Goal: Answer question/provide support: Share knowledge or assist other users

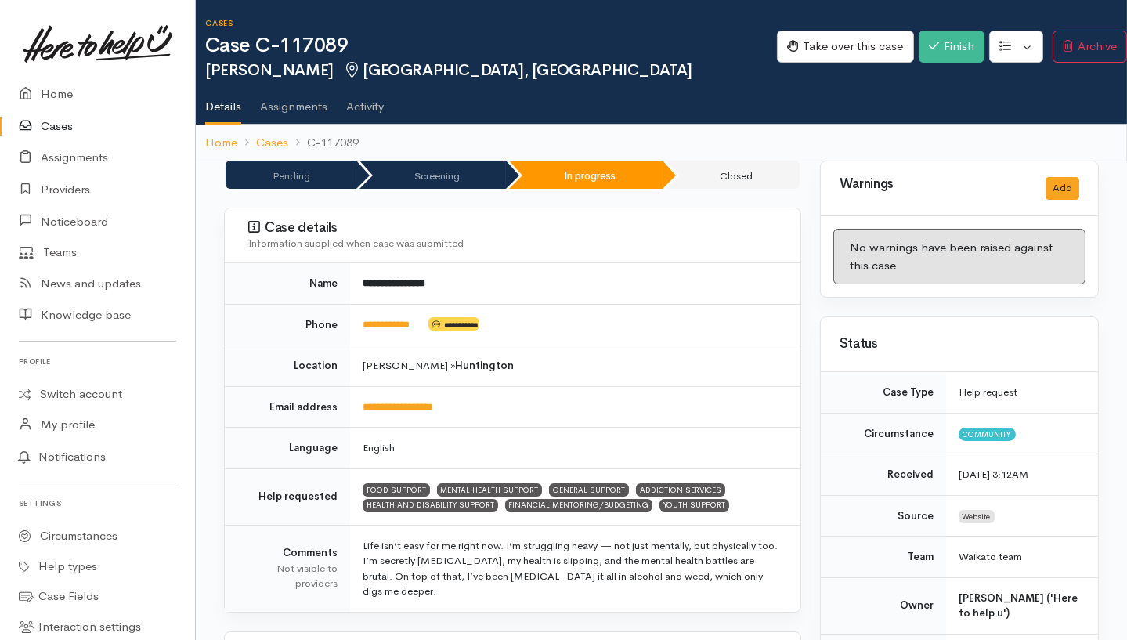
click at [367, 100] on link "Activity" at bounding box center [365, 101] width 38 height 44
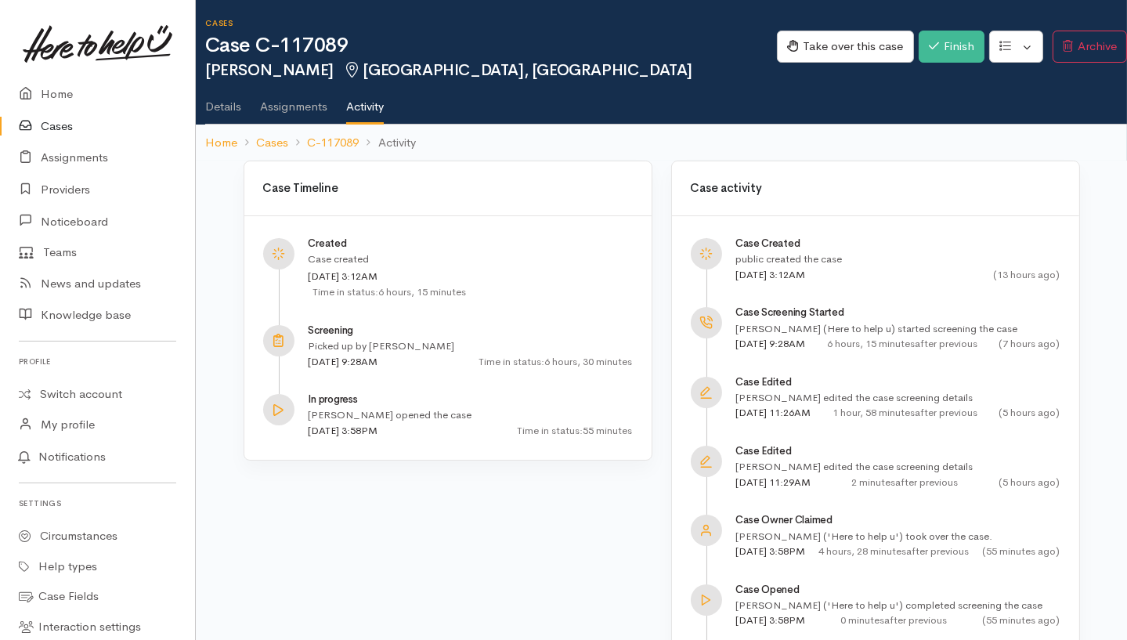
click at [354, 157] on ol "Home Cases C-117089 Activity" at bounding box center [661, 143] width 913 height 37
click at [355, 147] on link "C-117089" at bounding box center [333, 143] width 52 height 18
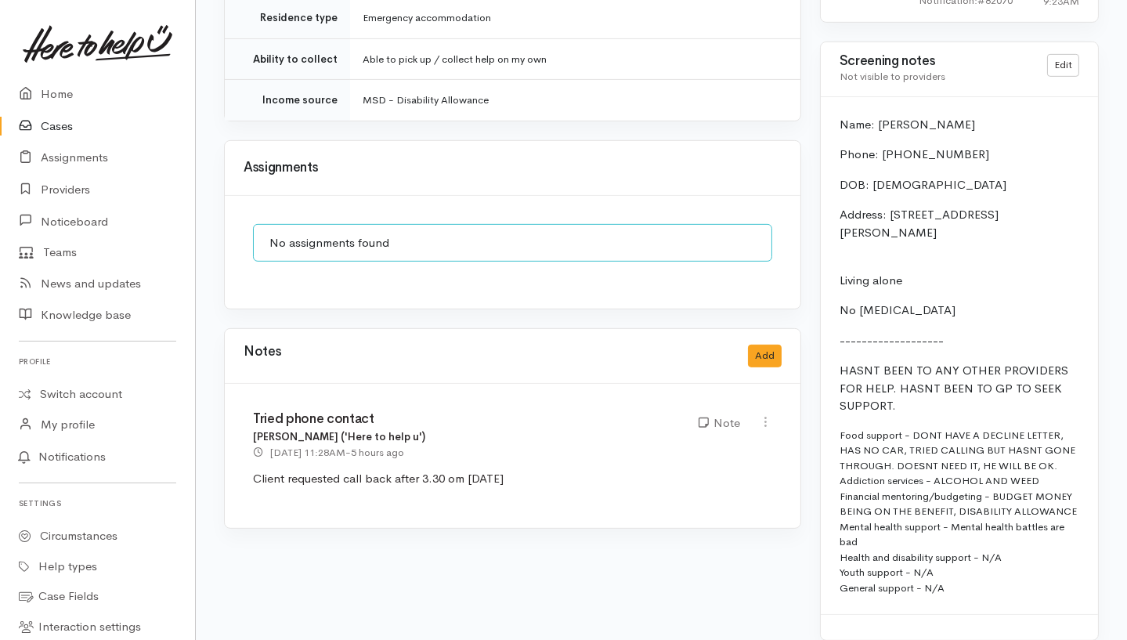
scroll to position [1292, 0]
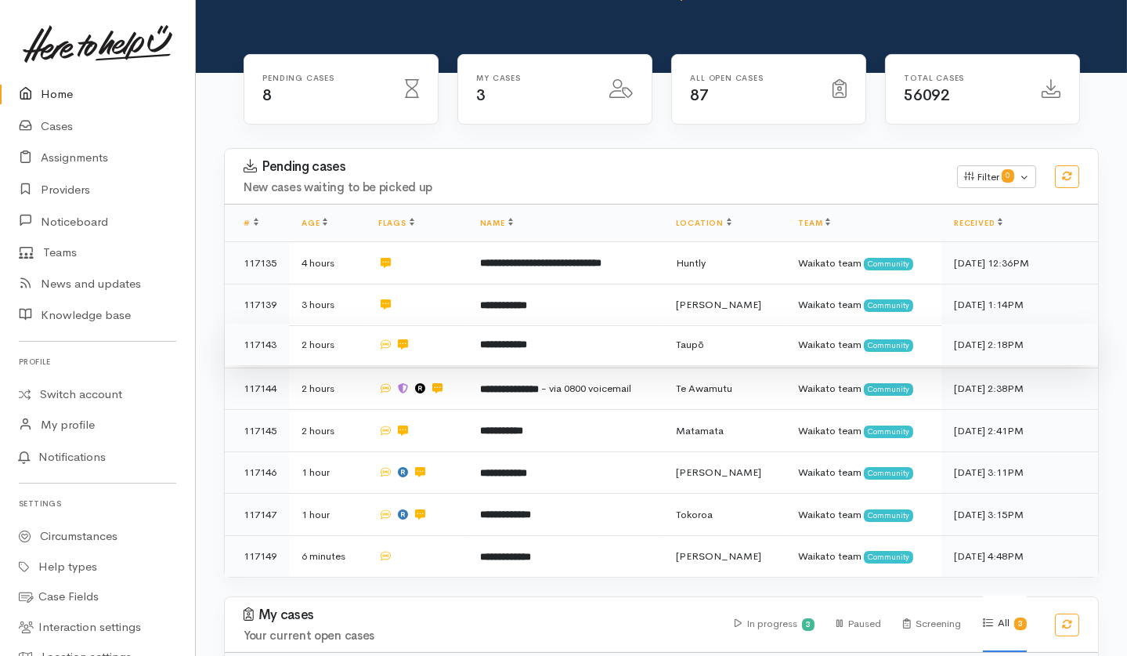
scroll to position [310, 0]
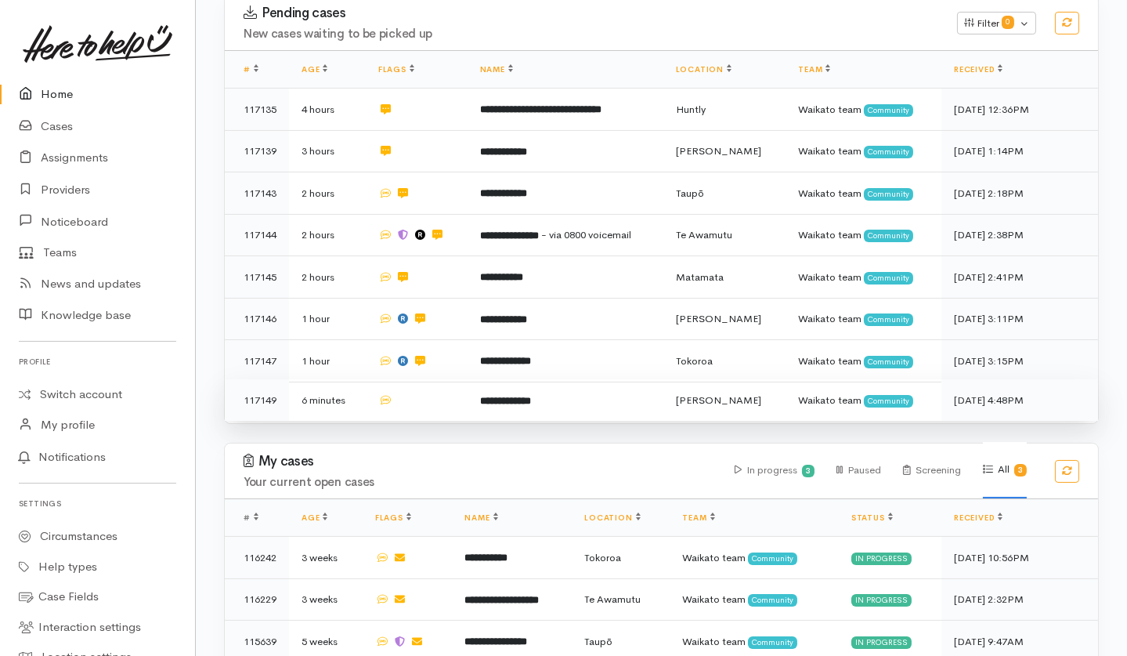
click at [430, 379] on td at bounding box center [417, 400] width 102 height 42
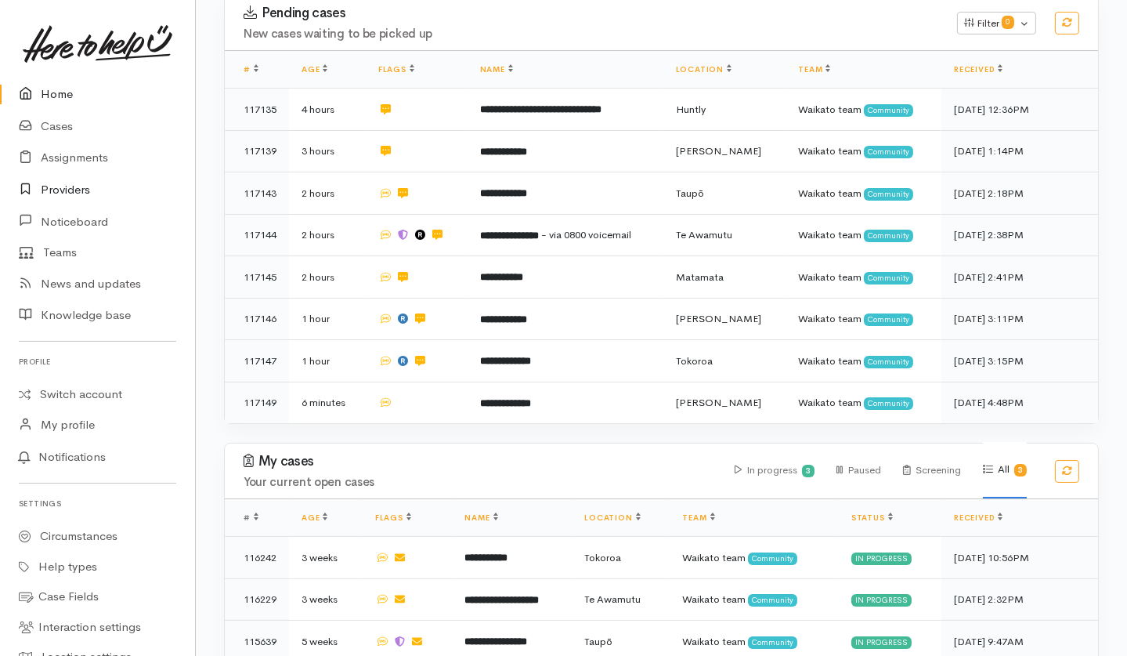
click at [72, 189] on link "Providers" at bounding box center [97, 190] width 195 height 32
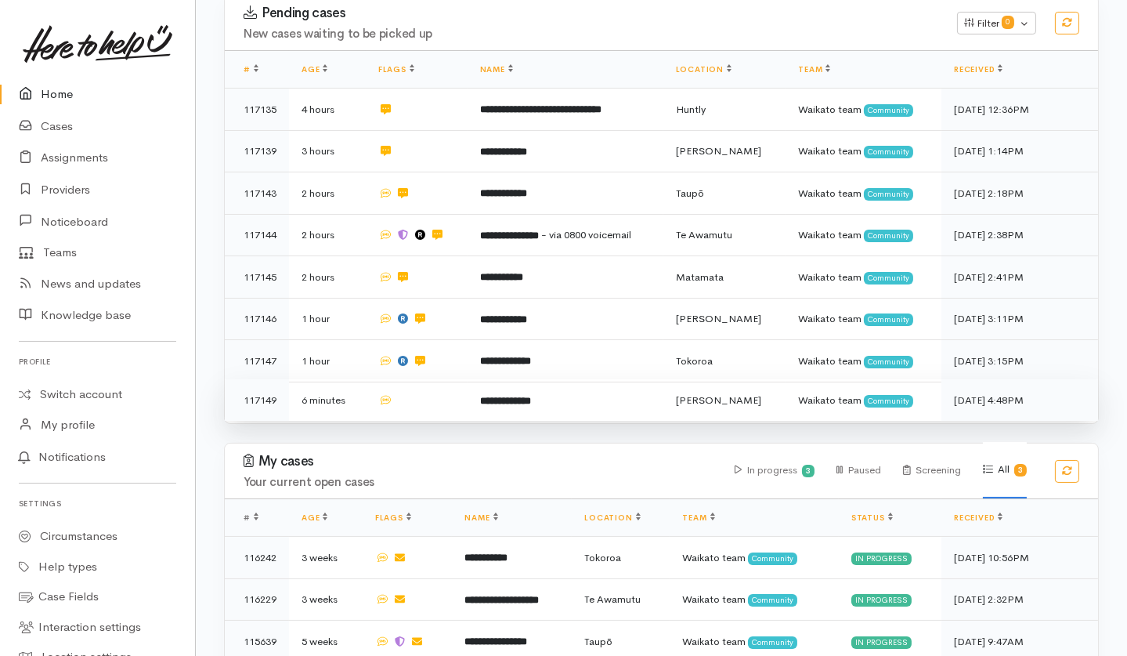
drag, startPoint x: 530, startPoint y: 338, endPoint x: 517, endPoint y: 339, distance: 12.6
click at [530, 396] on b "**********" at bounding box center [505, 401] width 51 height 10
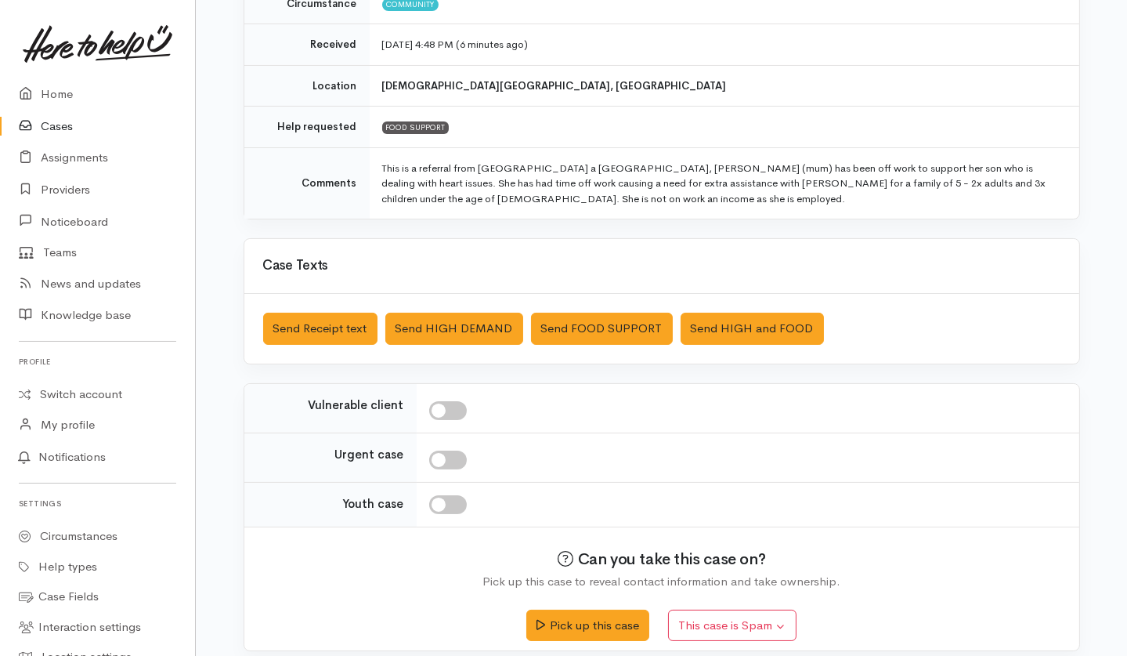
scroll to position [263, 0]
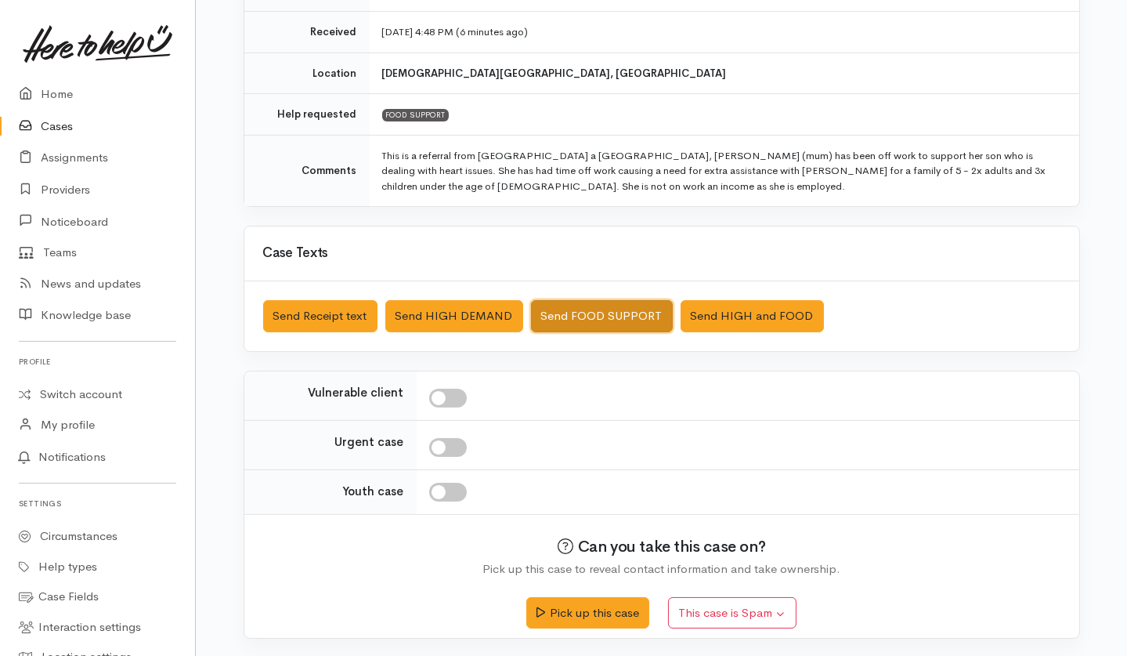
click at [576, 320] on button "Send FOOD SUPPORT" at bounding box center [602, 316] width 142 height 32
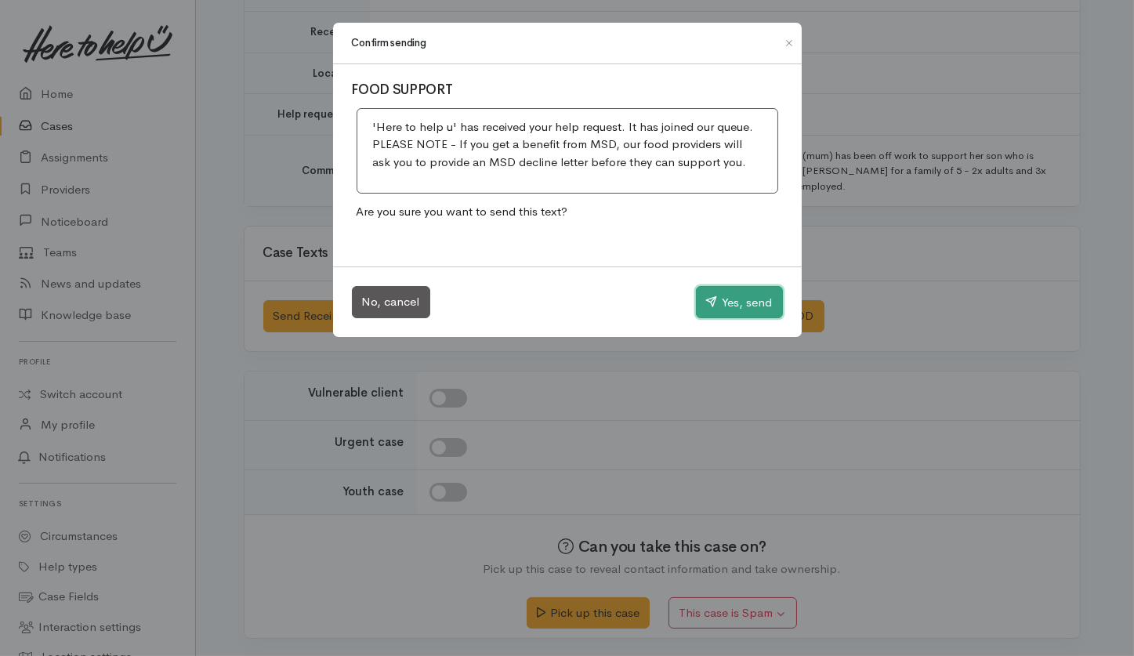
click at [728, 301] on button "Yes, send" at bounding box center [739, 302] width 87 height 33
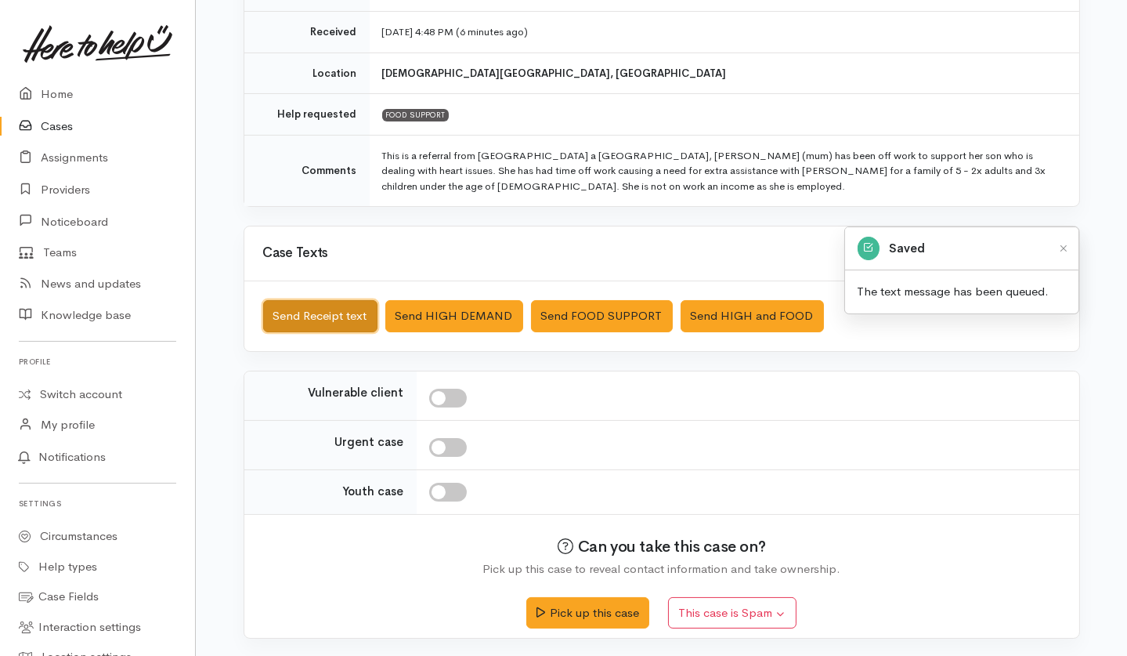
click at [339, 318] on button "Send Receipt text" at bounding box center [320, 316] width 114 height 32
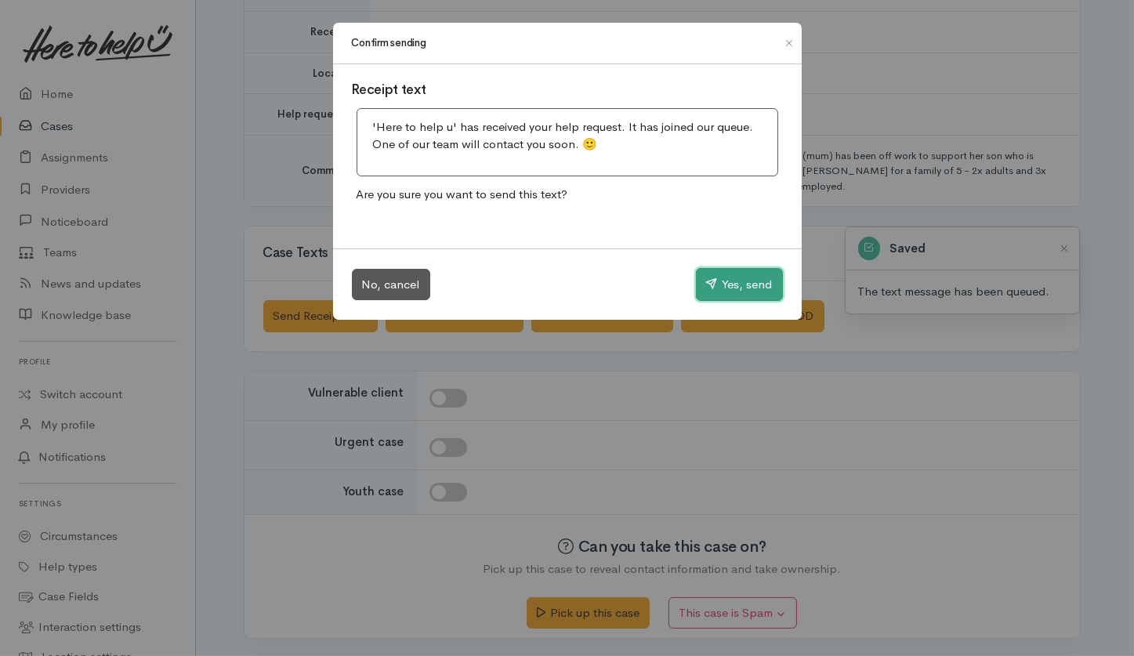
click at [752, 295] on button "Yes, send" at bounding box center [739, 284] width 87 height 33
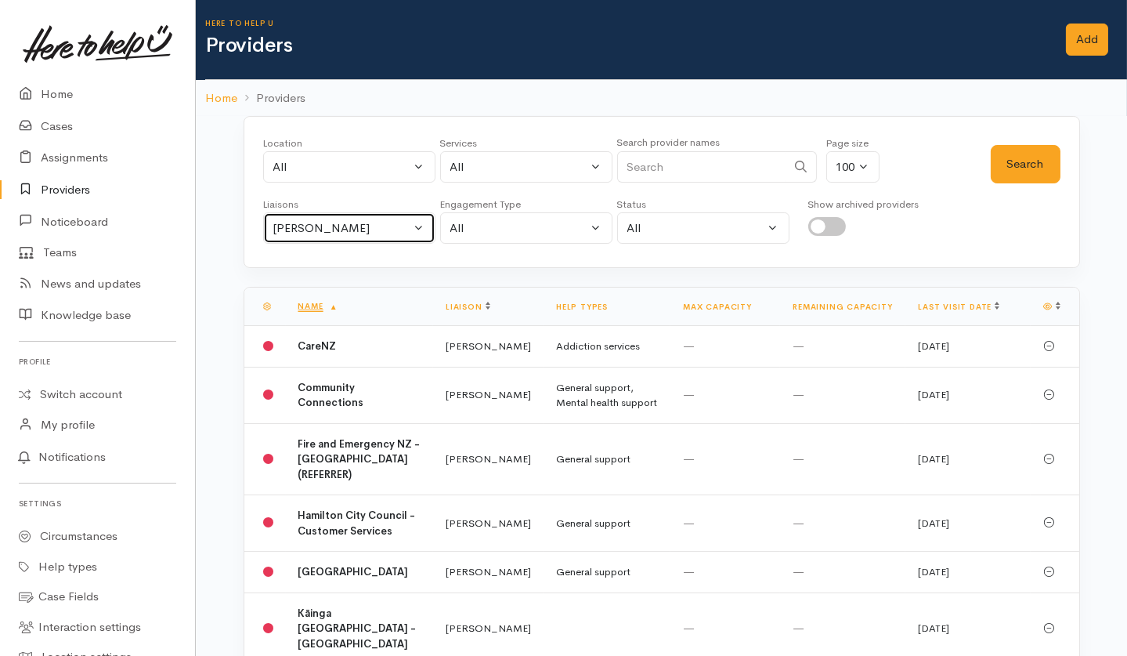
click at [341, 237] on button "Helena Kaufononga" at bounding box center [349, 228] width 172 height 32
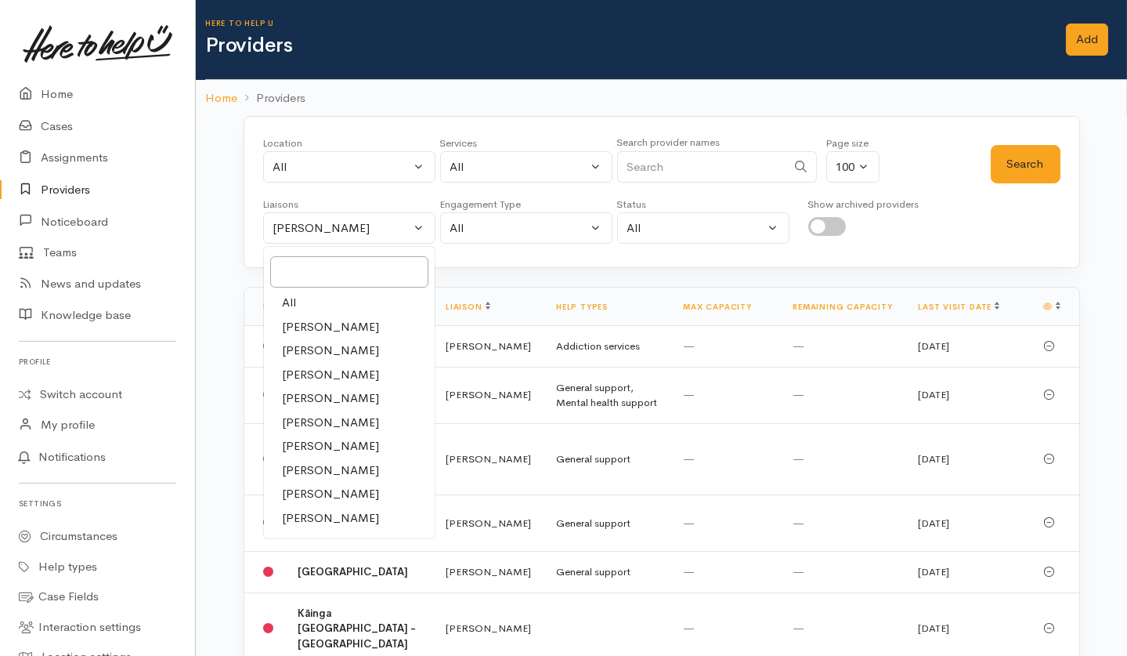
click at [313, 301] on link "All" at bounding box center [349, 303] width 171 height 24
select select "null"
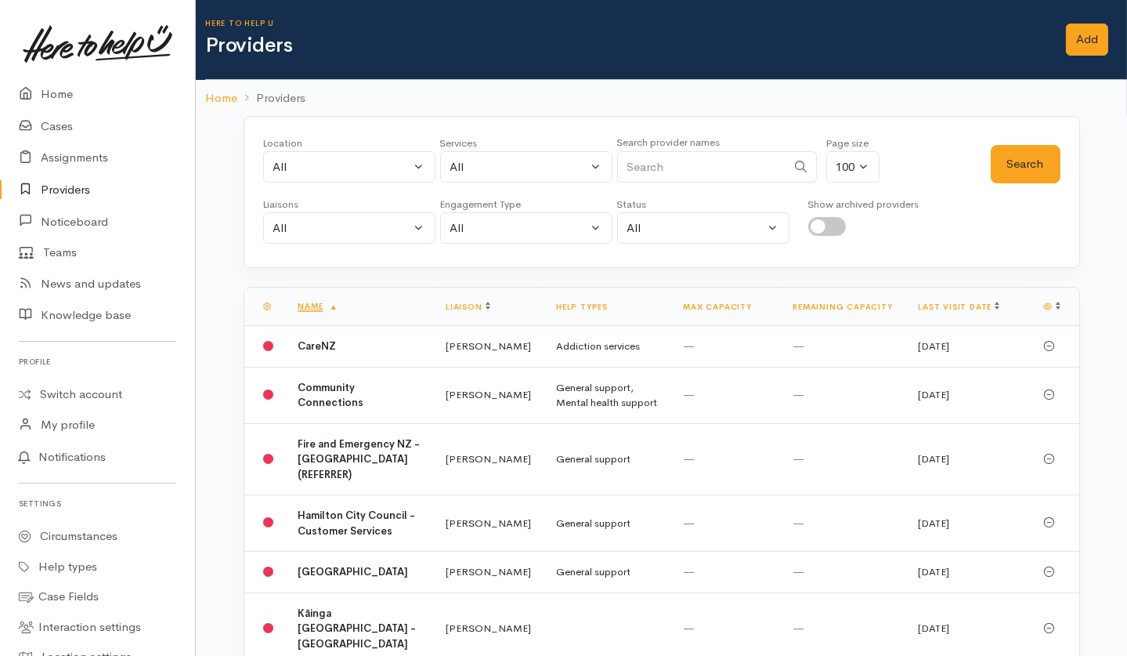
drag, startPoint x: 649, startPoint y: 163, endPoint x: 641, endPoint y: 159, distance: 9.5
click at [649, 163] on input "Search" at bounding box center [701, 167] width 169 height 32
type input "Te Nga"
click at [1015, 158] on button "Search" at bounding box center [1026, 164] width 70 height 38
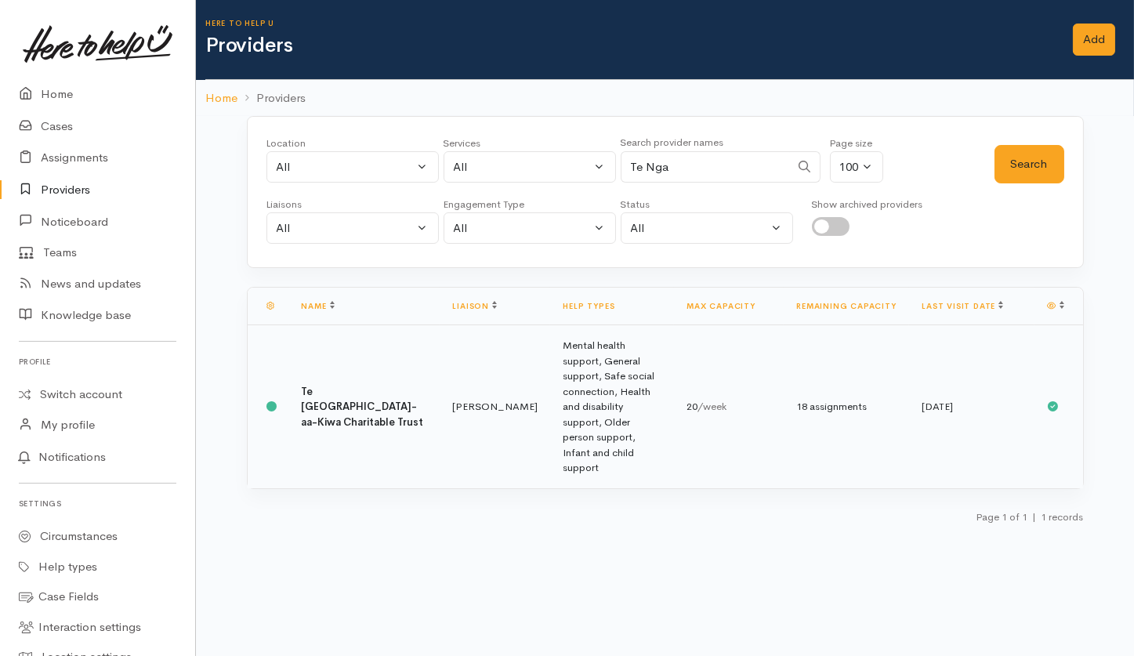
click at [440, 414] on td "Leinati Lima" at bounding box center [495, 406] width 110 height 163
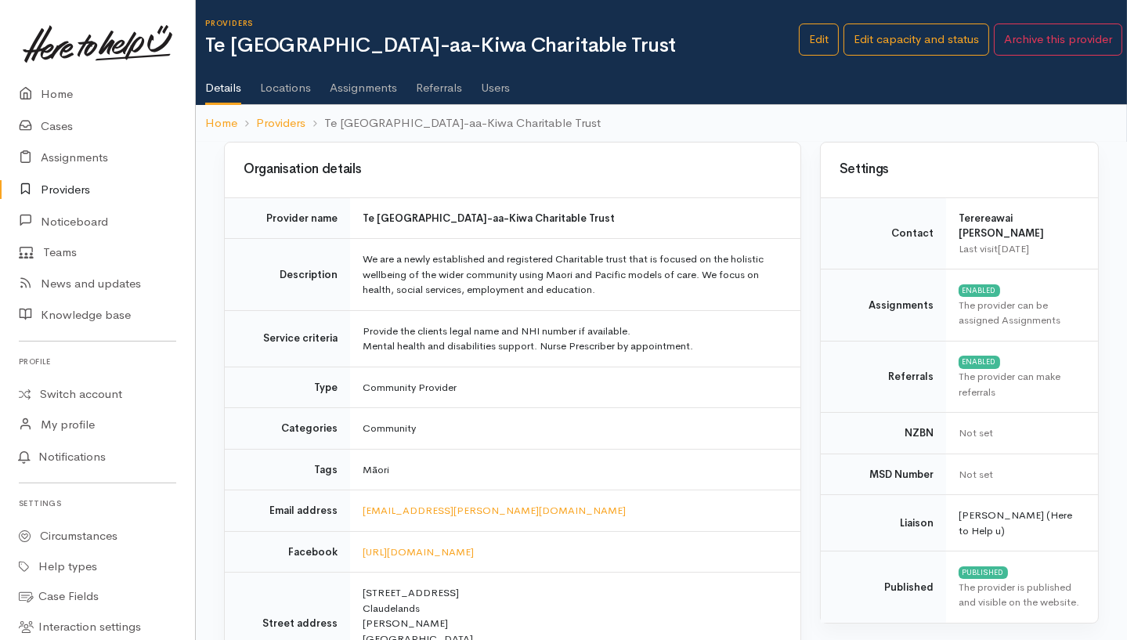
click at [501, 85] on link "Users" at bounding box center [495, 82] width 29 height 44
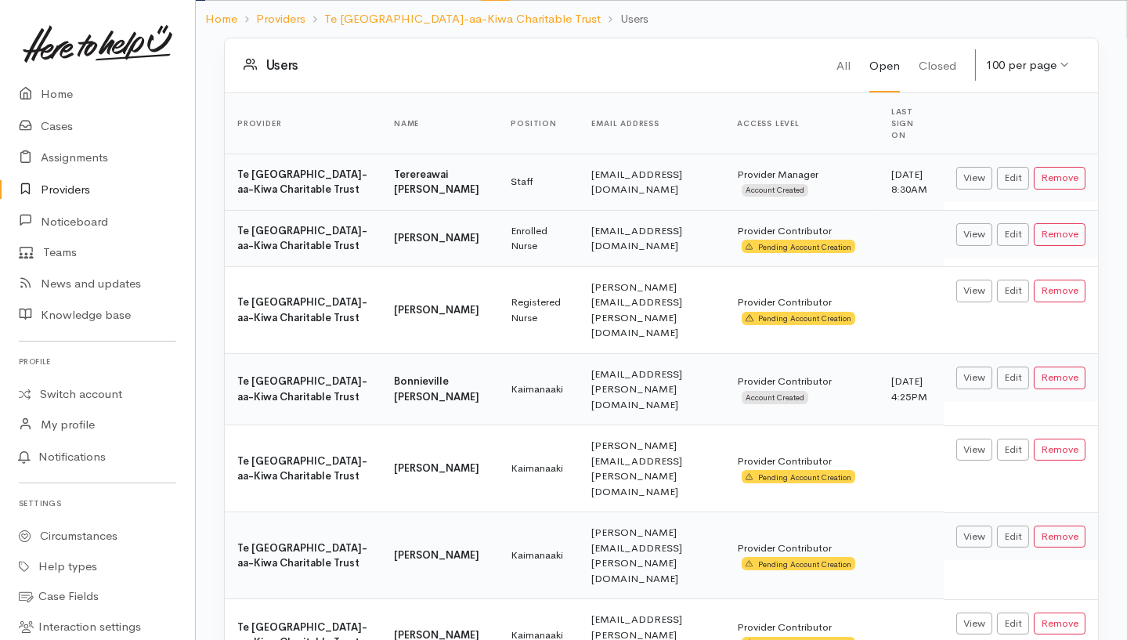
scroll to position [178, 0]
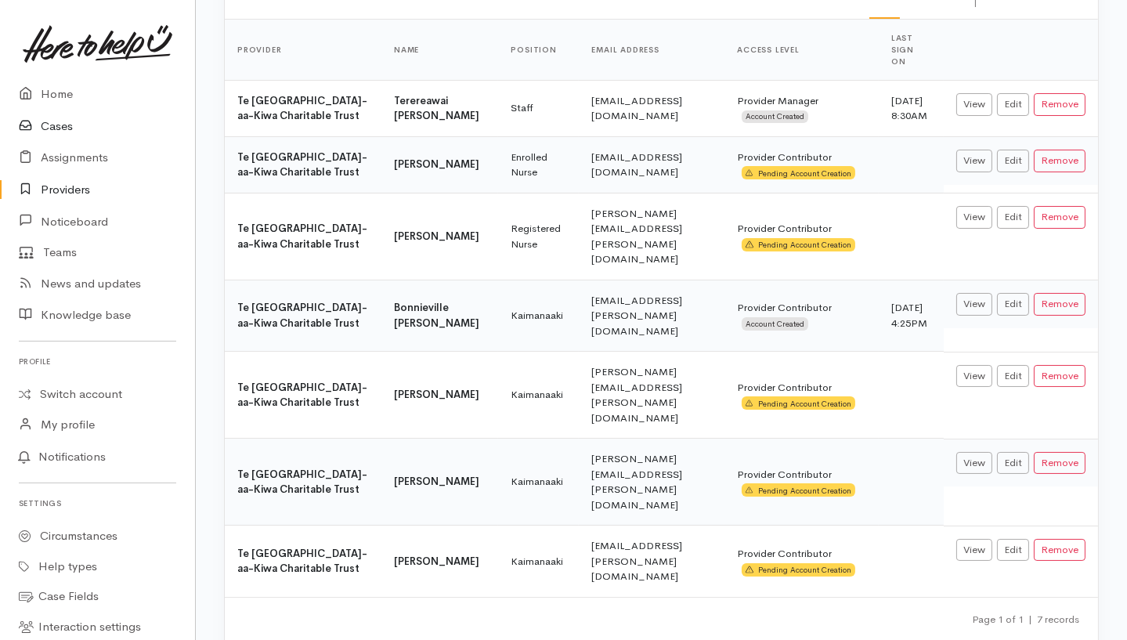
click at [49, 128] on link "Cases" at bounding box center [97, 126] width 195 height 32
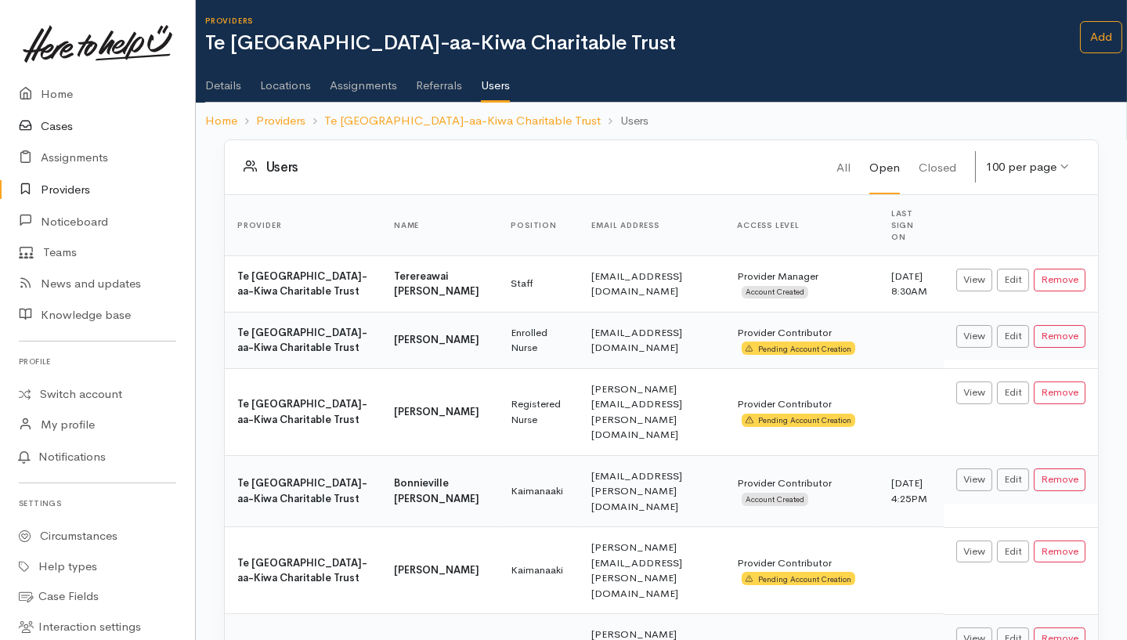
scroll to position [0, 0]
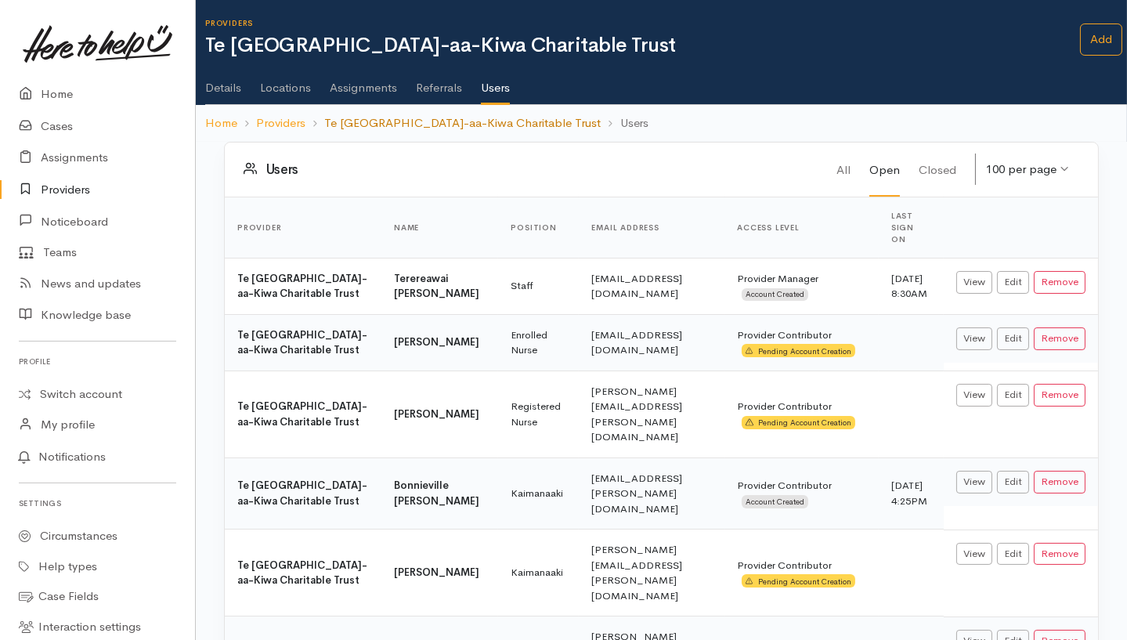
click at [402, 122] on link "Te Ngaakau-aa-Kiwa Charitable Trust" at bounding box center [462, 123] width 277 height 18
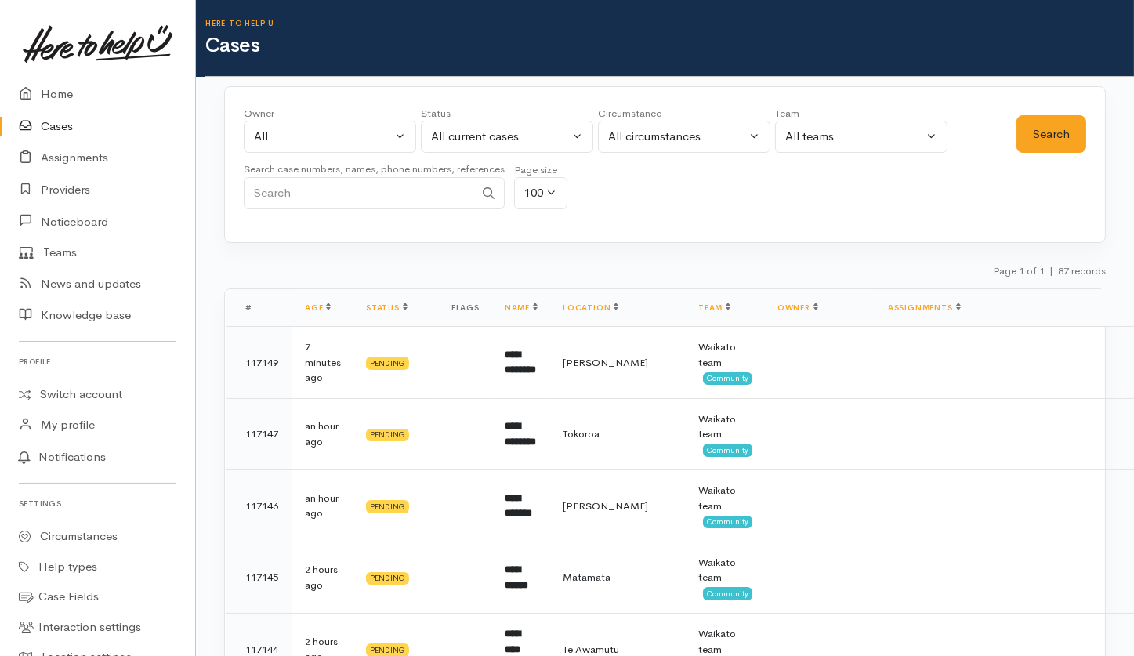
click at [411, 201] on input "Search" at bounding box center [359, 193] width 230 height 32
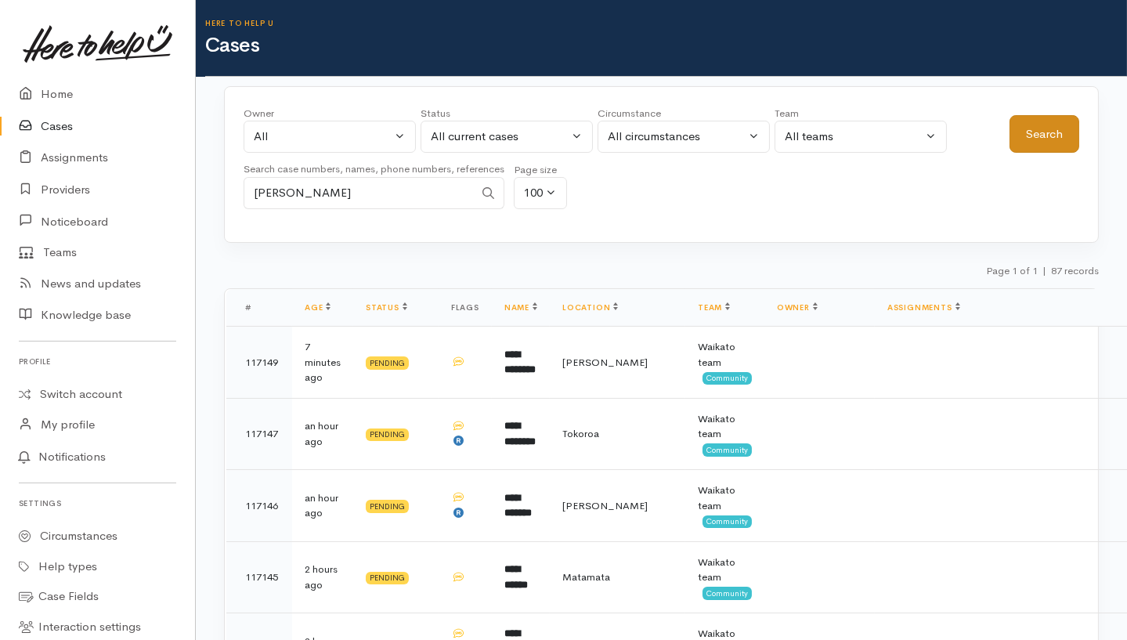
type input "Paula"
click at [1037, 129] on button "Search" at bounding box center [1045, 134] width 70 height 38
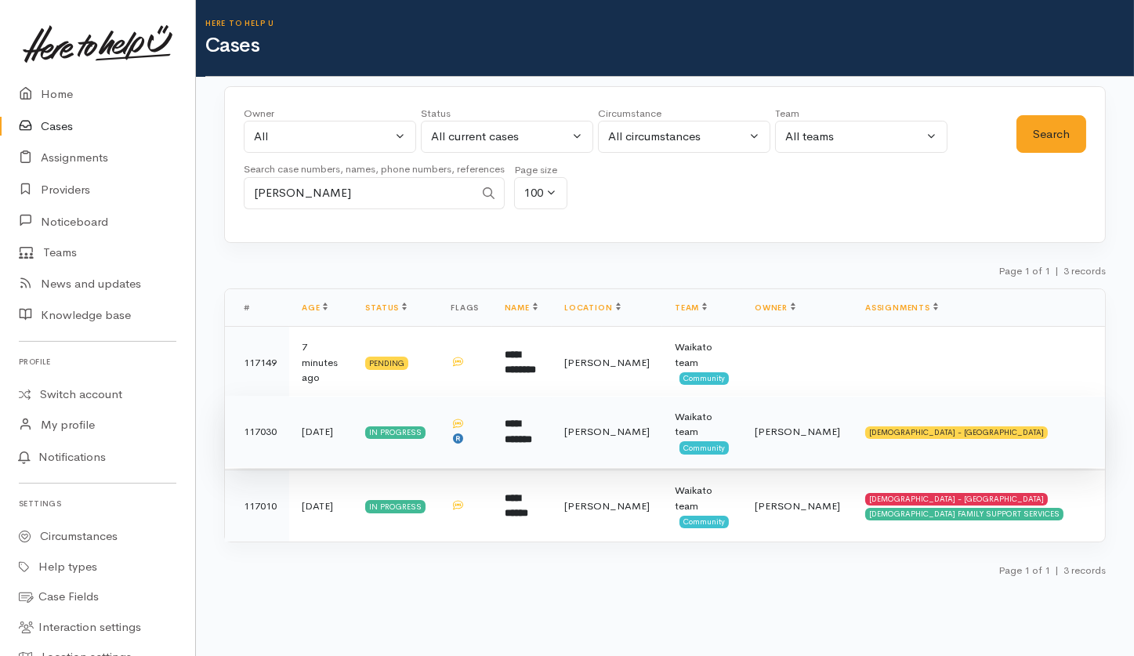
click at [1035, 432] on td "SALVATION ARMY - HAMILTON CITY" at bounding box center [978, 432] width 252 height 72
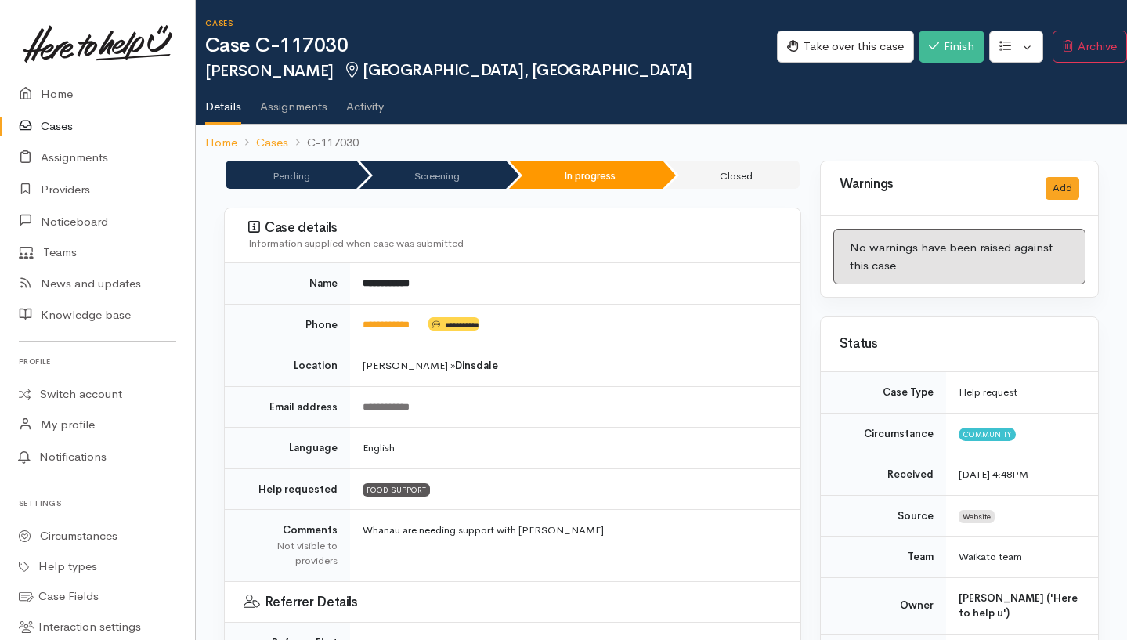
scroll to position [627, 0]
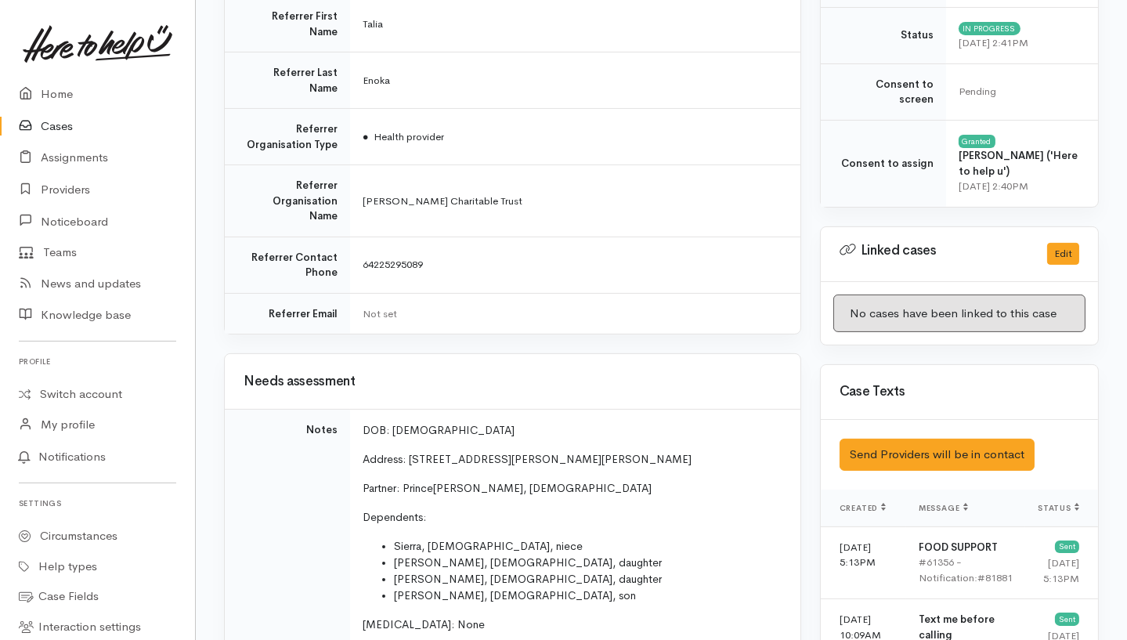
click at [50, 119] on link "Cases" at bounding box center [97, 126] width 195 height 32
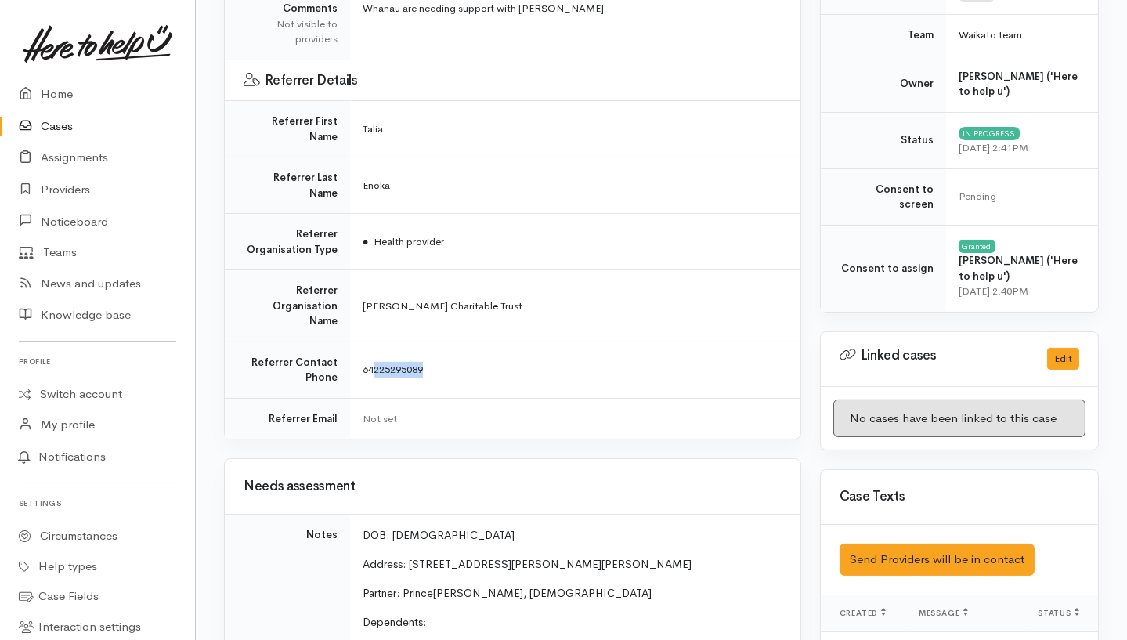
drag, startPoint x: 374, startPoint y: 315, endPoint x: 432, endPoint y: 313, distance: 58.8
click at [432, 342] on td "64225295089" at bounding box center [575, 370] width 450 height 56
copy span "225295089"
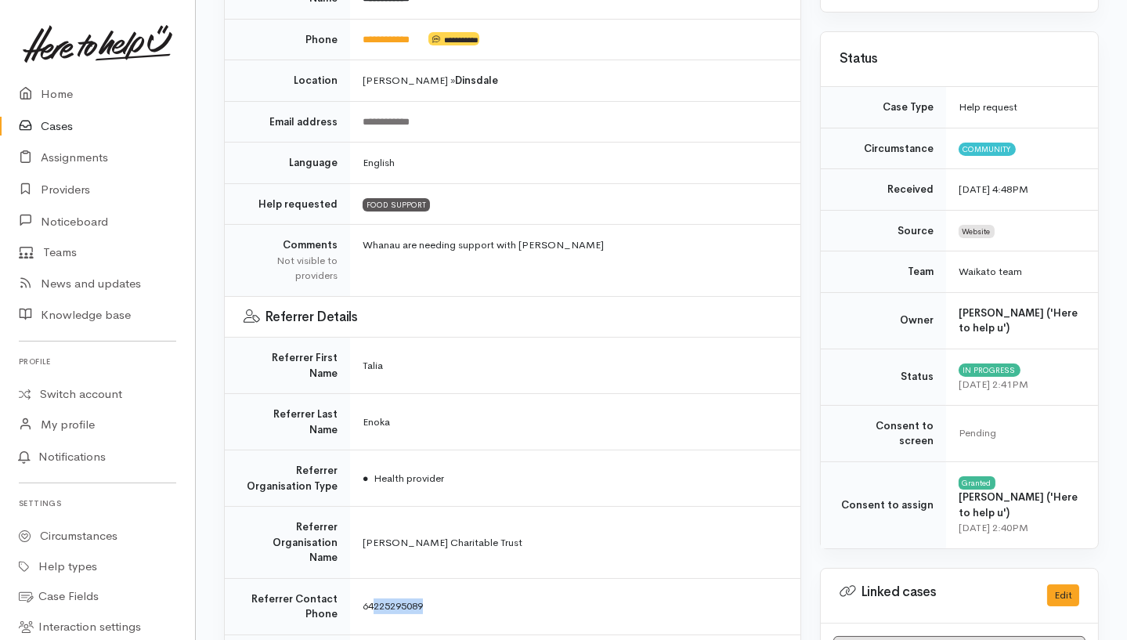
scroll to position [349, 0]
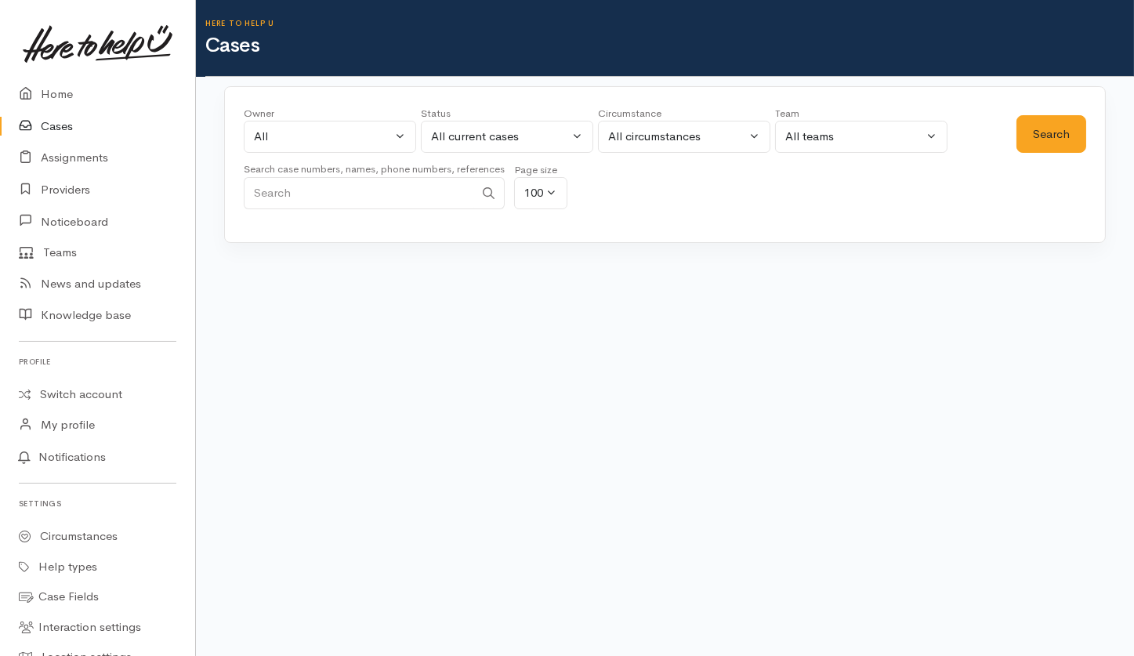
click at [379, 194] on input "Search" at bounding box center [359, 193] width 230 height 32
paste input "210757758"
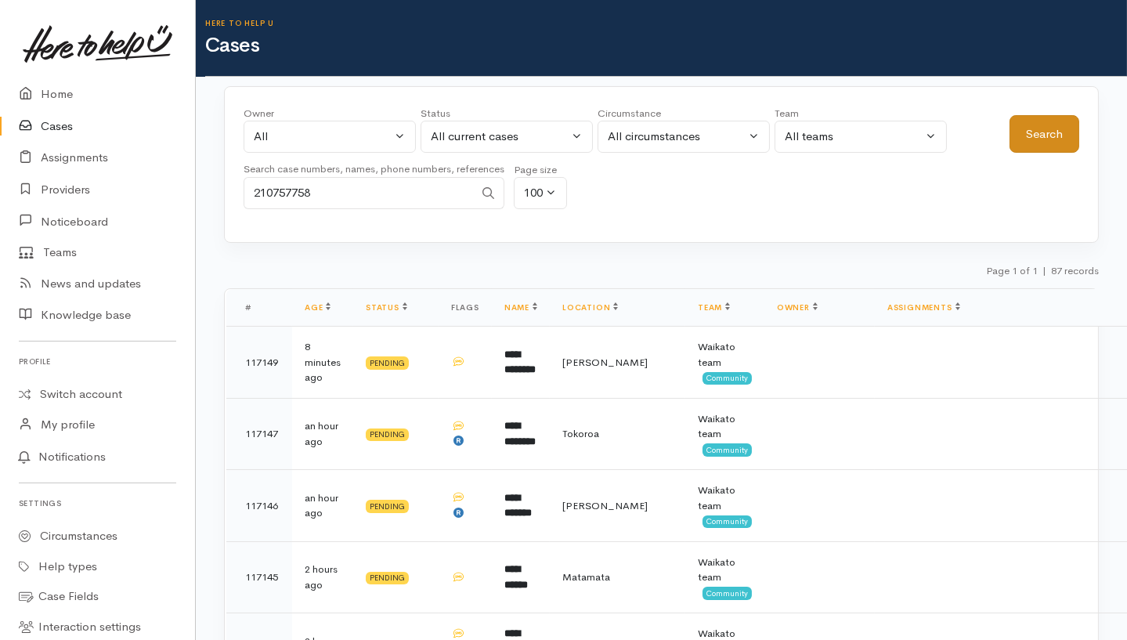
type input "210757758"
click at [1031, 125] on button "Search" at bounding box center [1045, 134] width 70 height 38
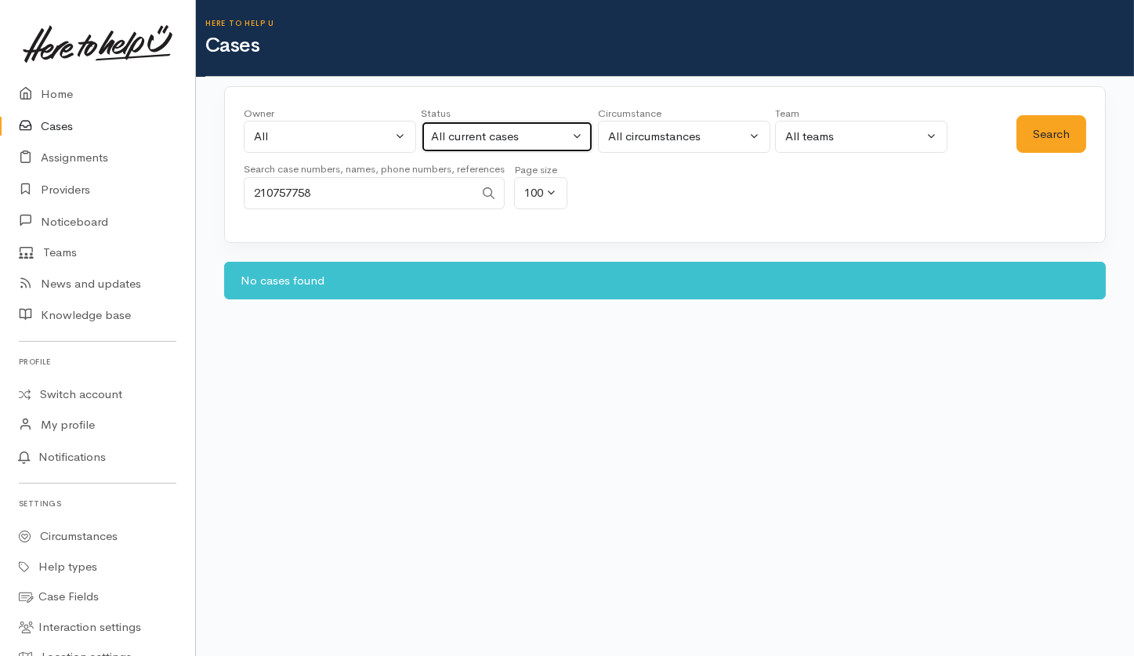
click at [506, 133] on div "All current cases" at bounding box center [500, 137] width 138 height 18
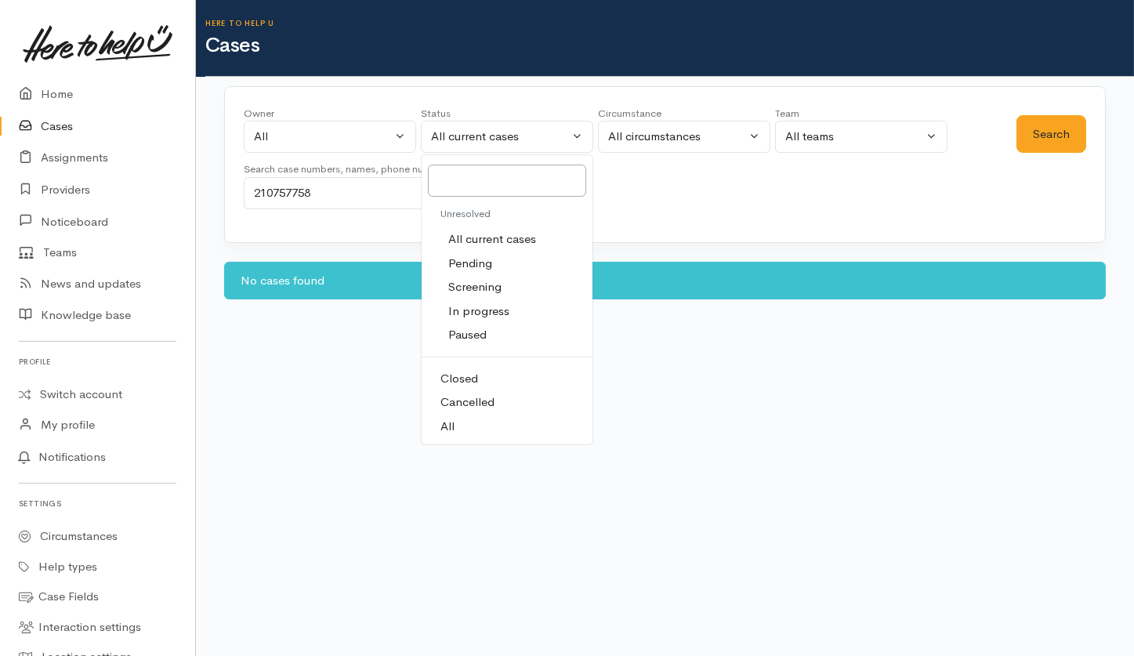
click at [442, 422] on span "All" at bounding box center [447, 427] width 14 height 18
select select "All"
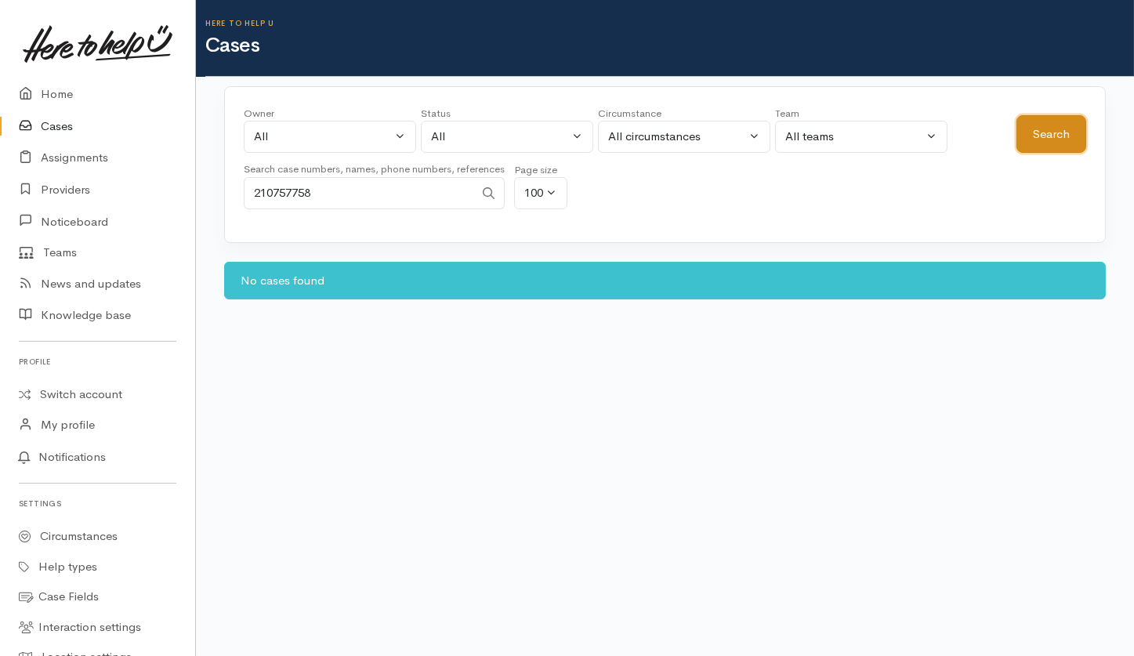
click at [1075, 130] on button "Search" at bounding box center [1051, 134] width 70 height 38
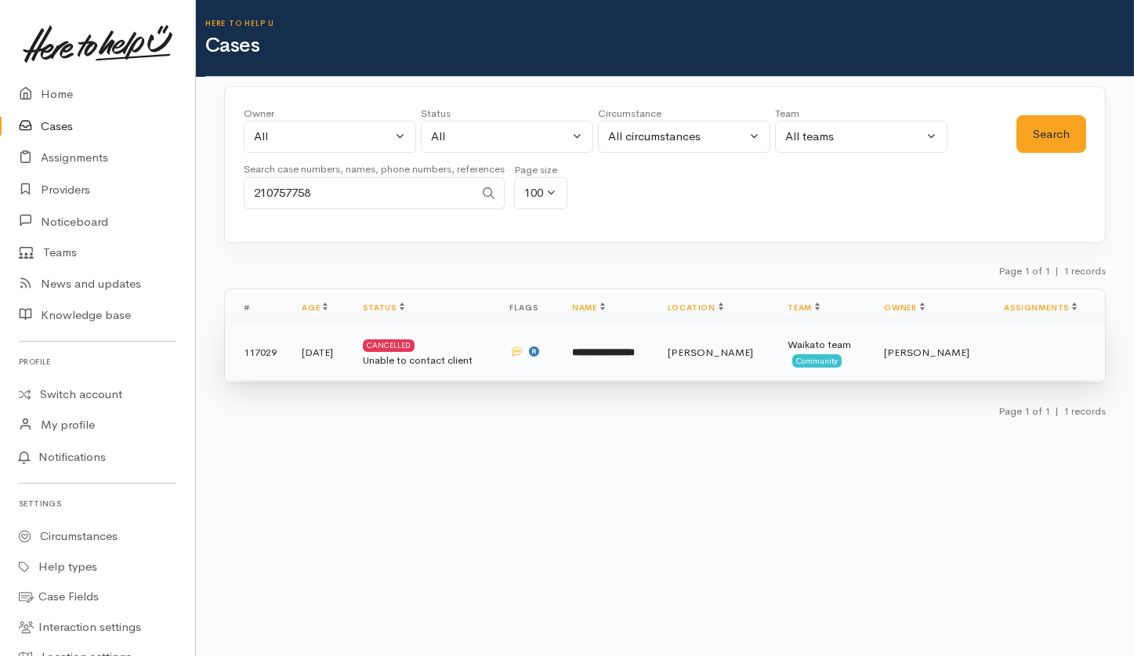
click at [635, 351] on b "**********" at bounding box center [603, 352] width 63 height 10
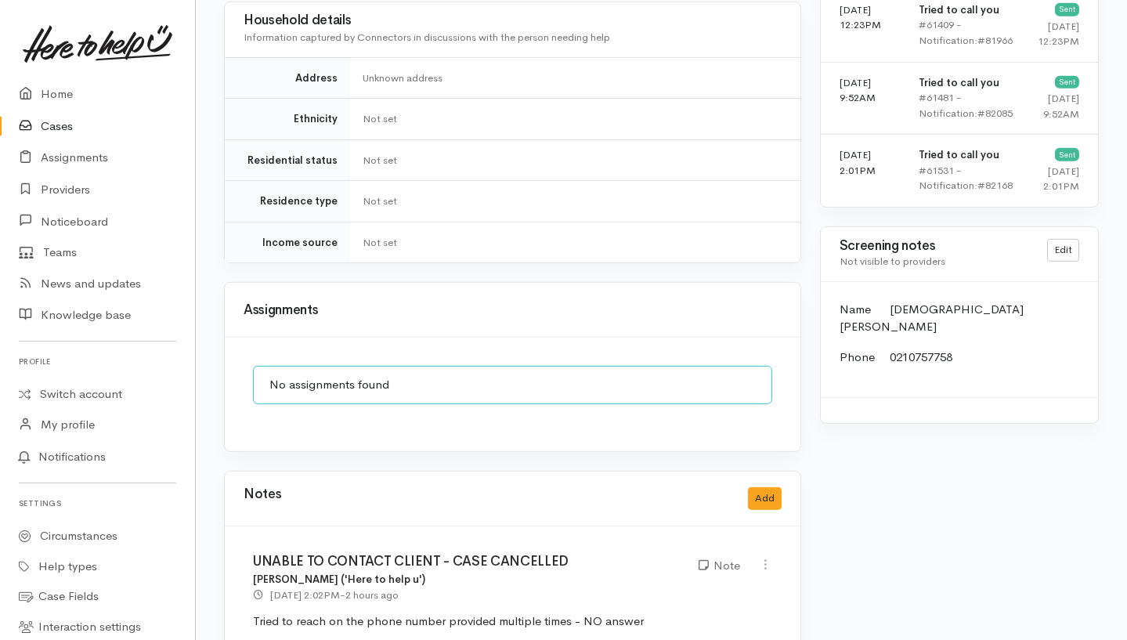
scroll to position [1462, 0]
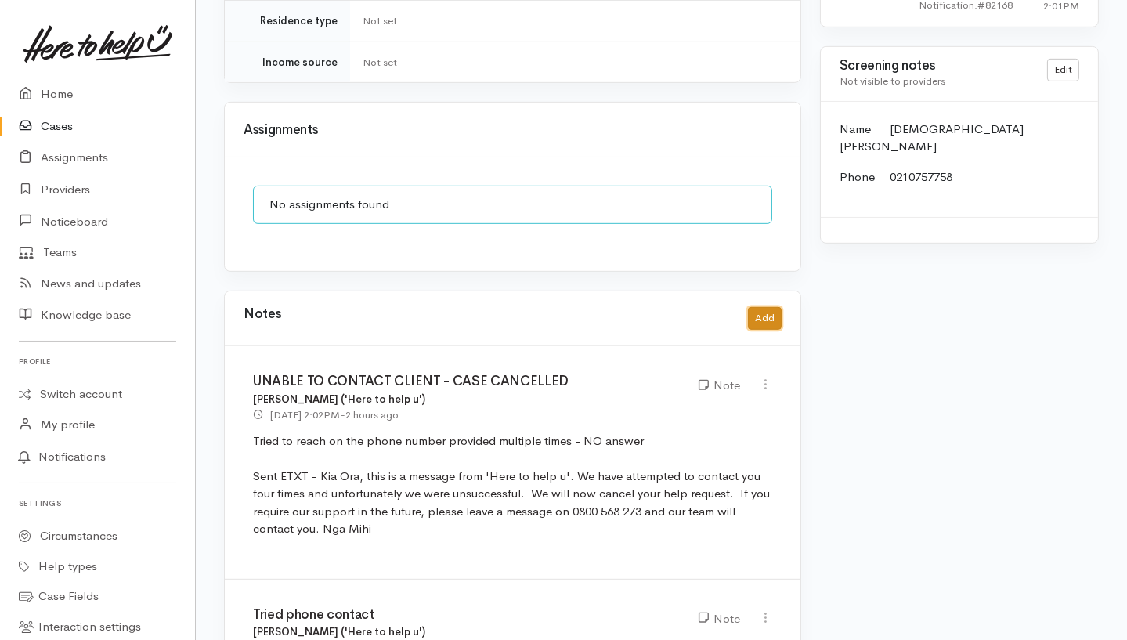
click at [775, 307] on button "Add" at bounding box center [765, 318] width 34 height 23
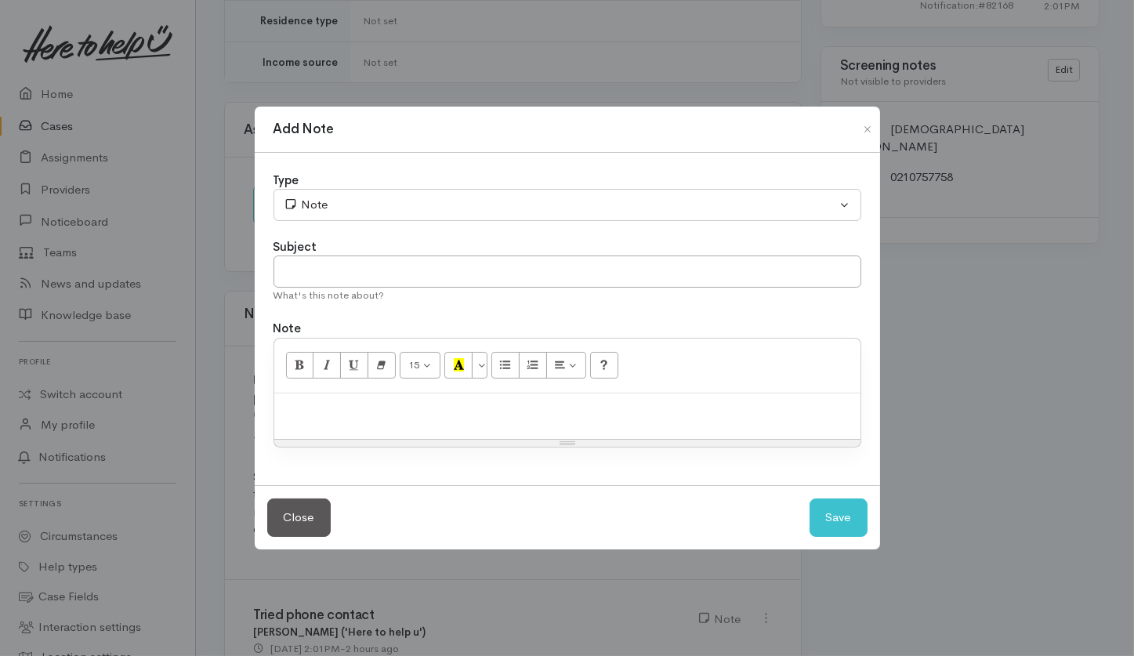
click at [538, 627] on div "Add Note Type Correspondence Discussion Email Note Phone call SMS text message …" at bounding box center [567, 328] width 1134 height 656
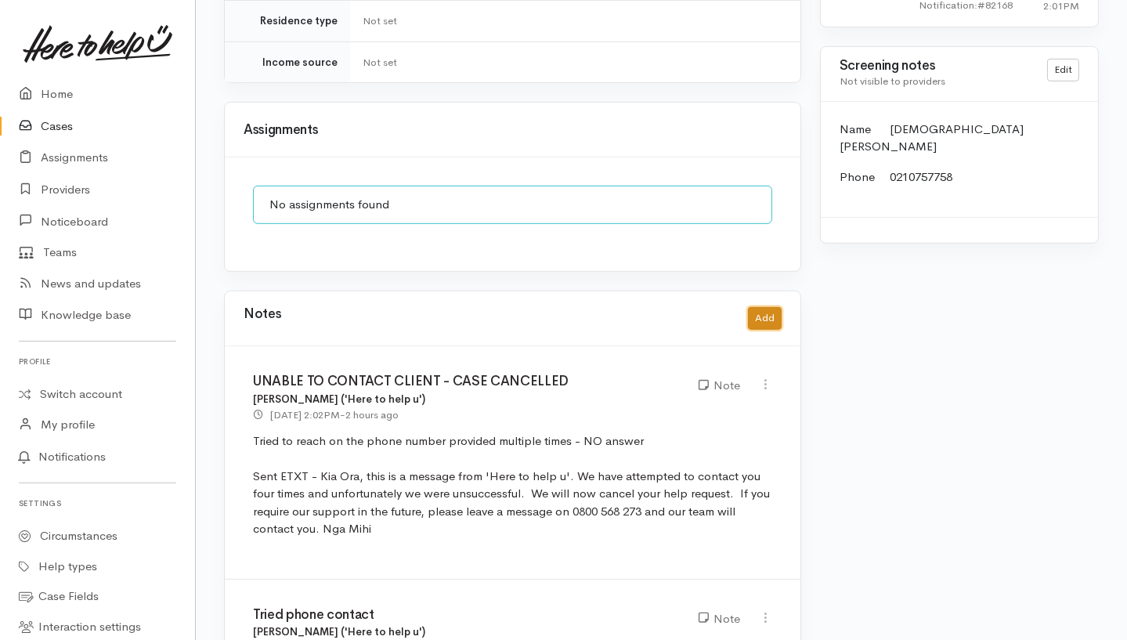
click at [765, 307] on button "Add" at bounding box center [765, 318] width 34 height 23
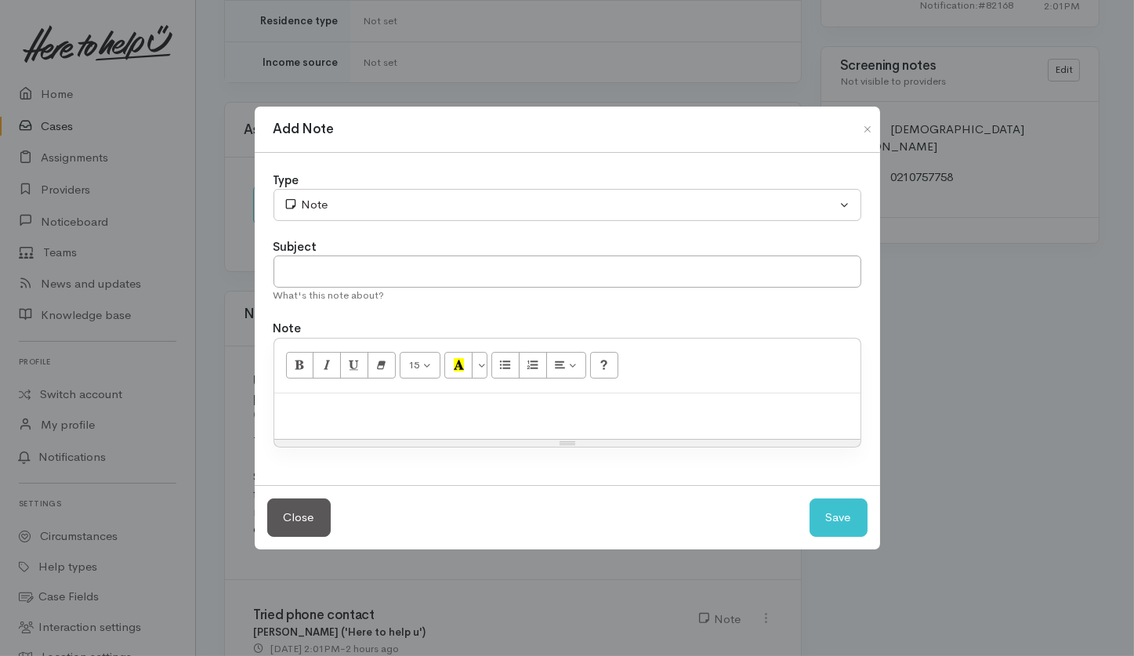
click at [554, 414] on p at bounding box center [567, 410] width 570 height 18
paste div
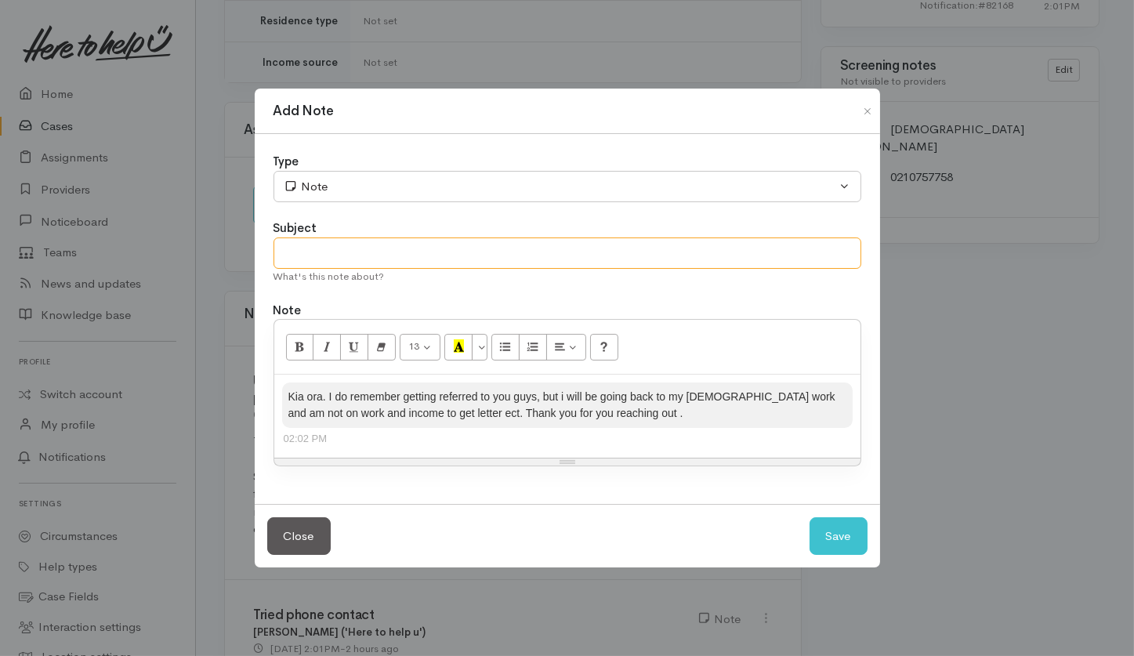
click at [364, 244] on input "text" at bounding box center [567, 253] width 588 height 32
type input "Response to e-text"
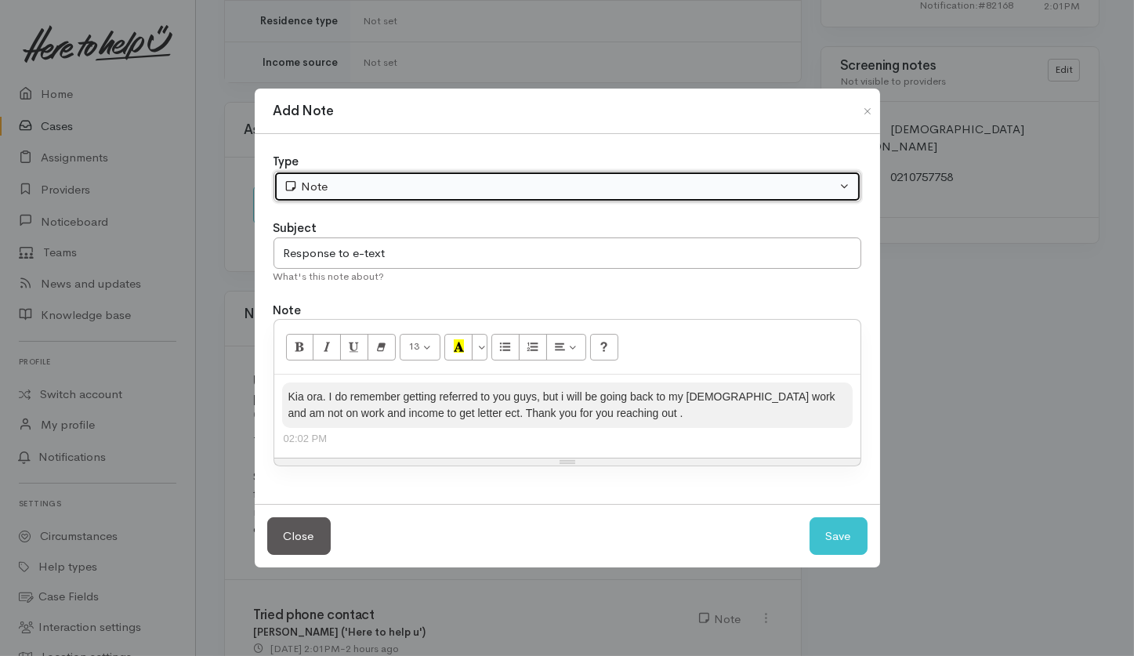
click at [407, 188] on div "Note" at bounding box center [560, 187] width 553 height 18
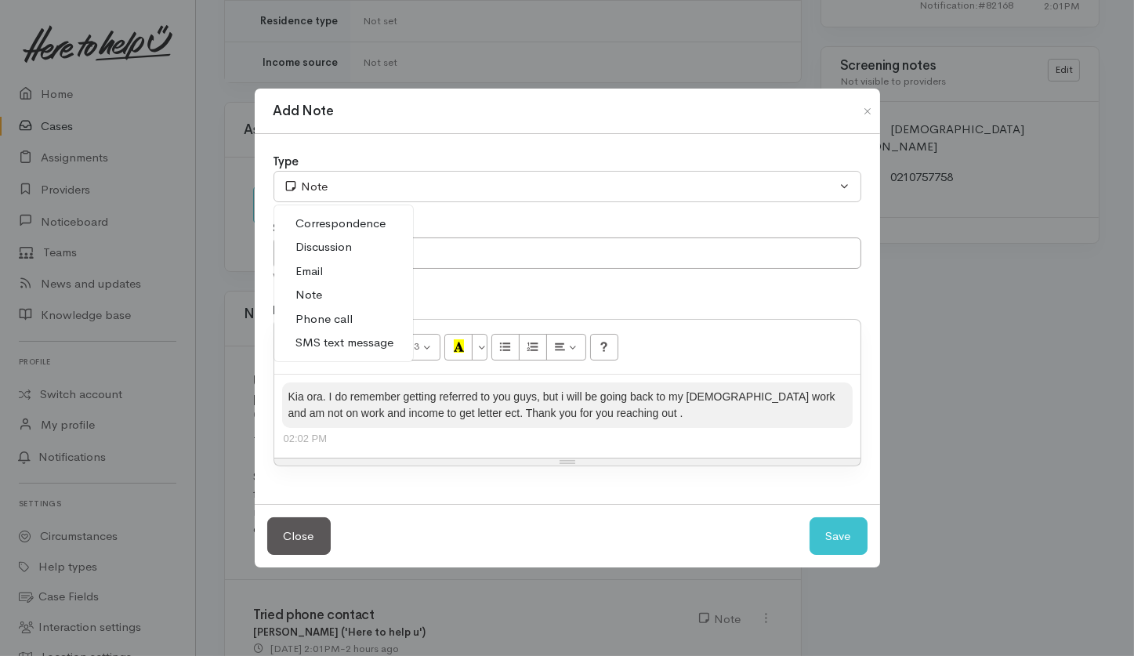
click at [317, 349] on span "SMS text message" at bounding box center [345, 343] width 98 height 18
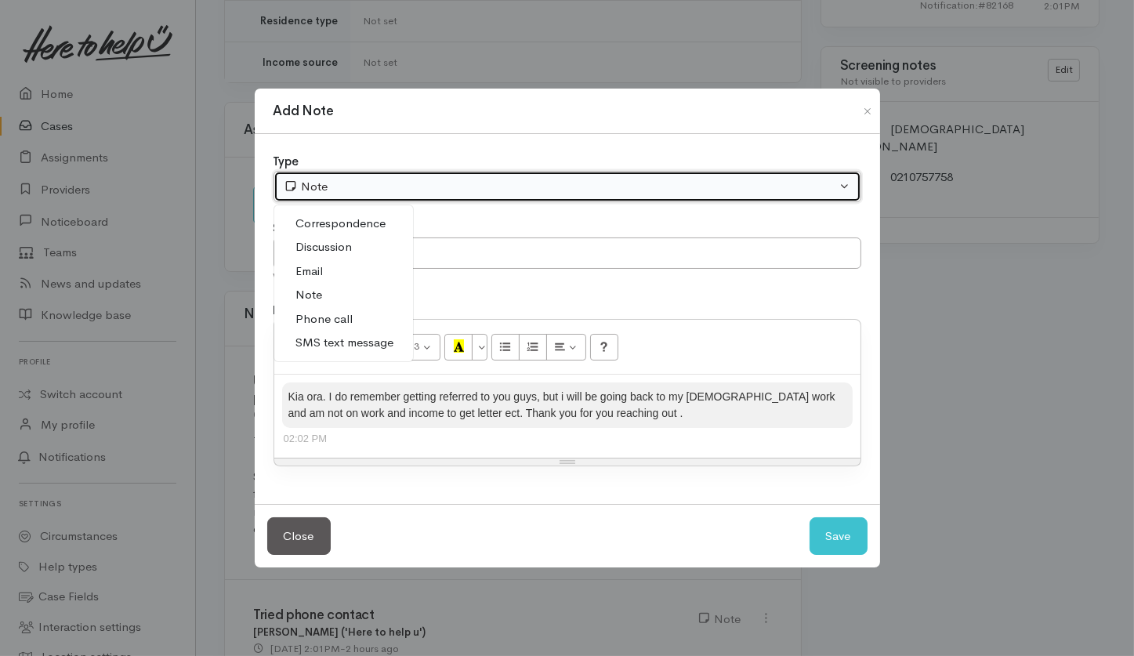
select select "5"
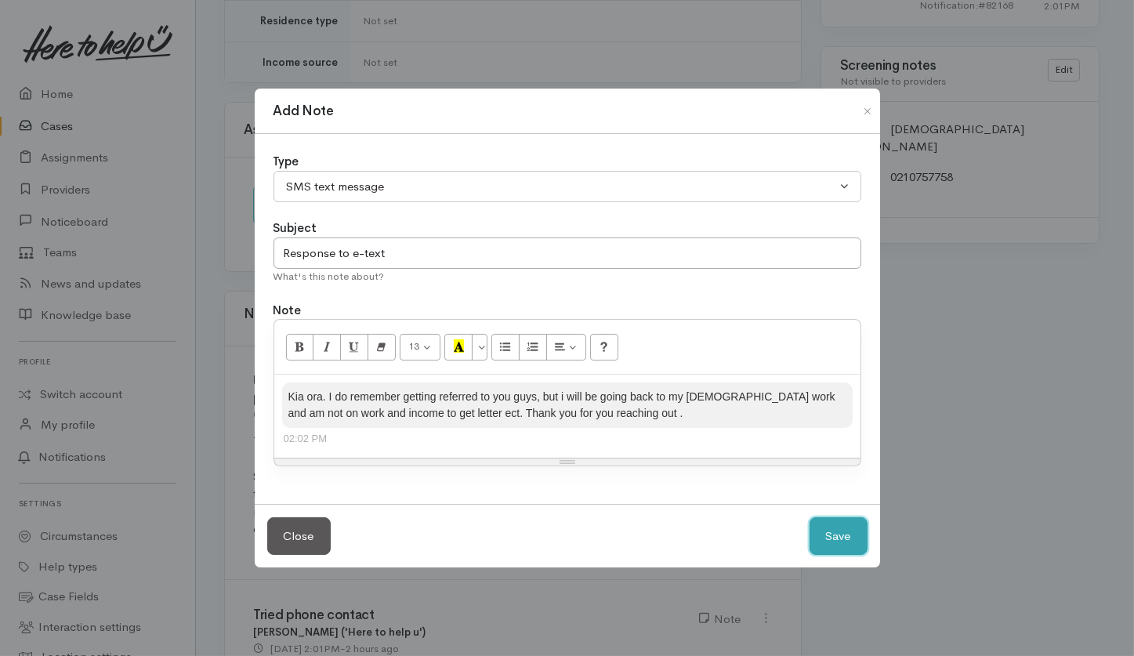
click at [837, 537] on button "Save" at bounding box center [838, 536] width 58 height 38
select select "1"
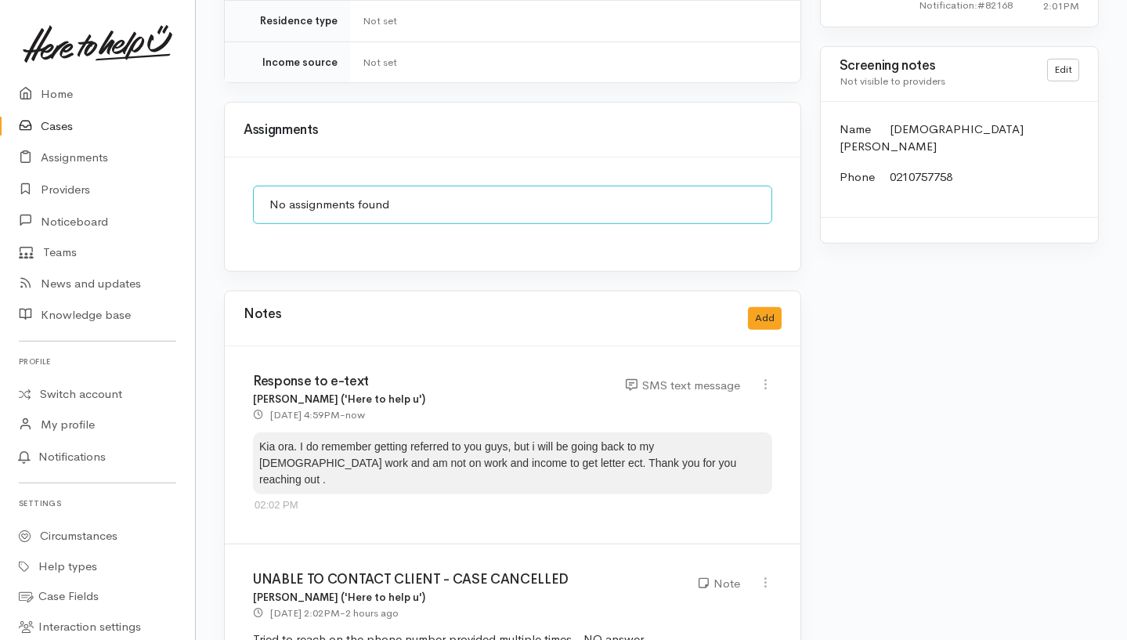
click at [924, 311] on div "Warnings Add No warnings have been raised against this case Add Warning Title ●…" at bounding box center [960, 117] width 298 height 2799
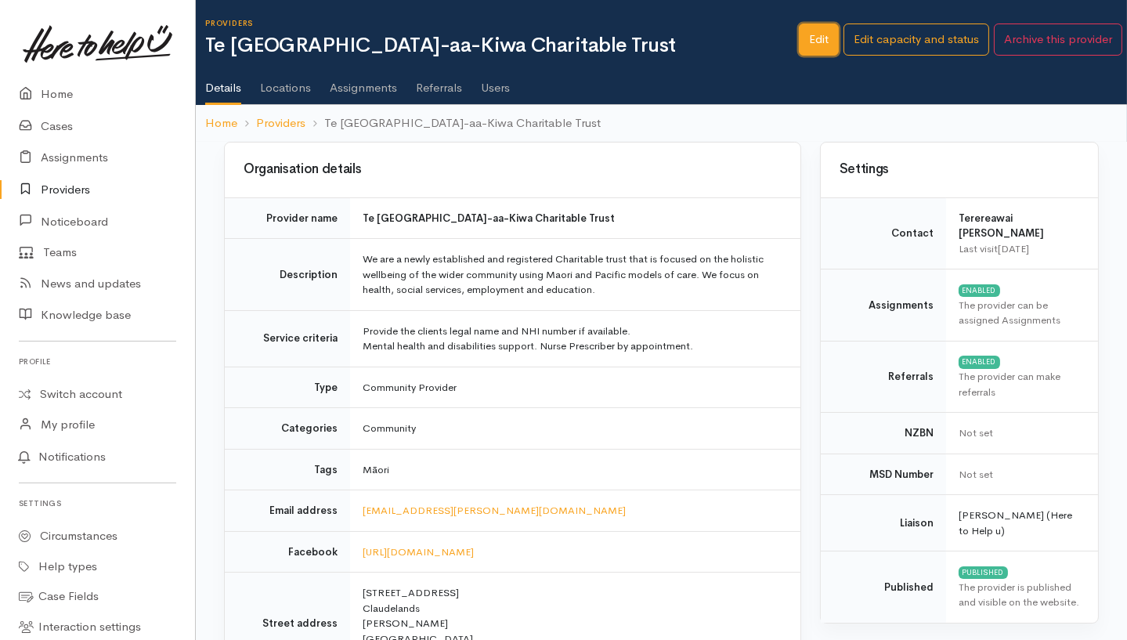
click at [809, 45] on link "Edit" at bounding box center [819, 40] width 40 height 32
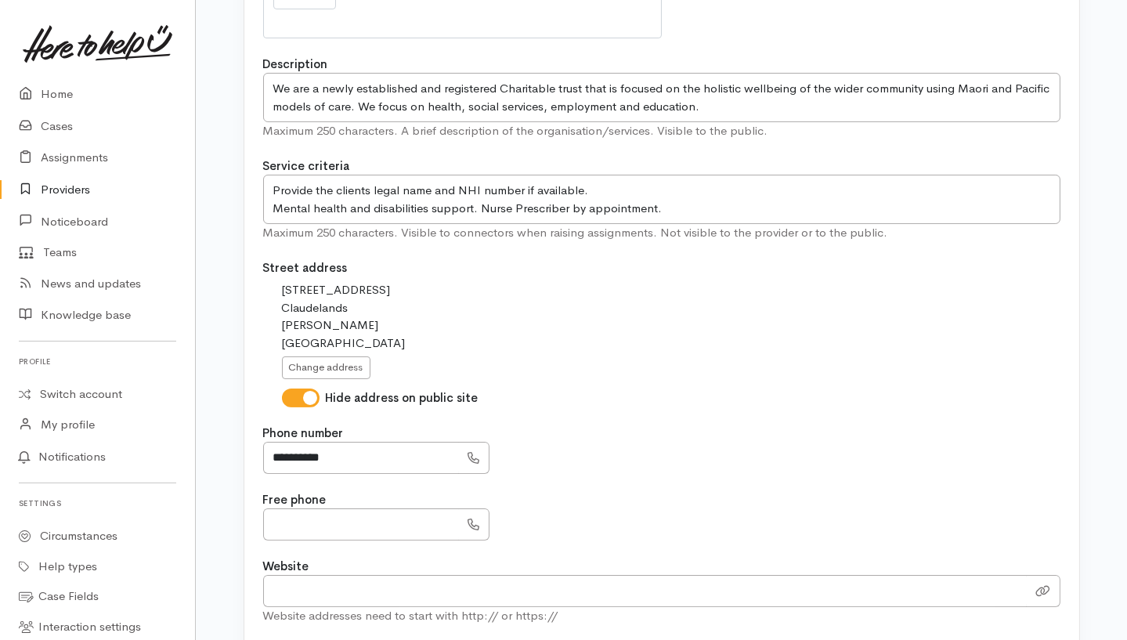
scroll to position [627, 0]
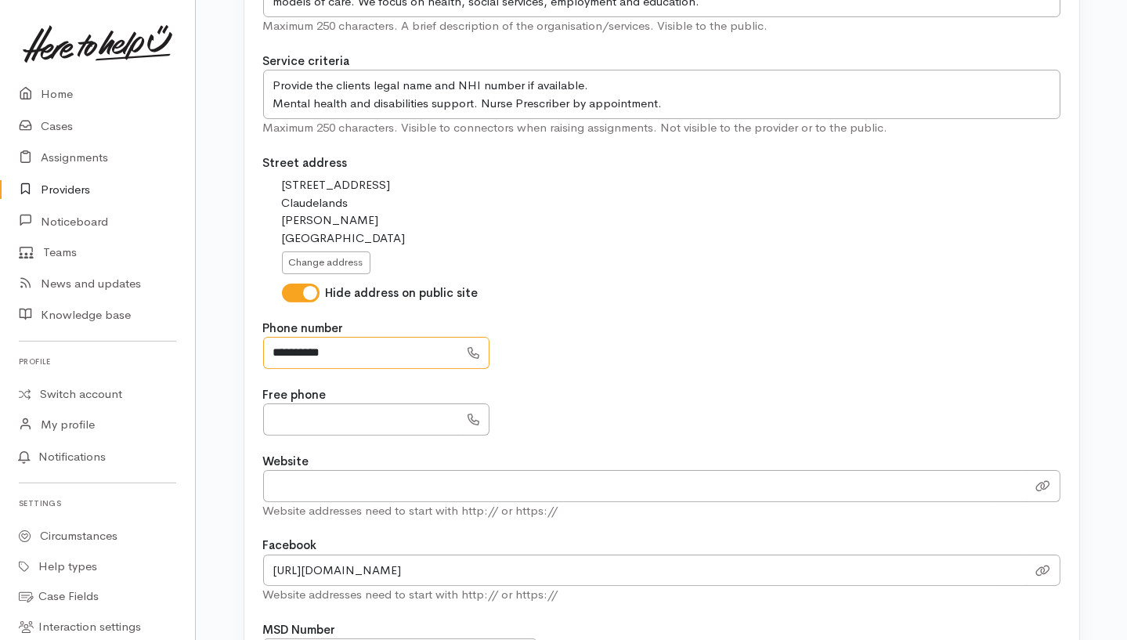
drag, startPoint x: 373, startPoint y: 341, endPoint x: 222, endPoint y: 362, distance: 152.7
